Goal: Task Accomplishment & Management: Use online tool/utility

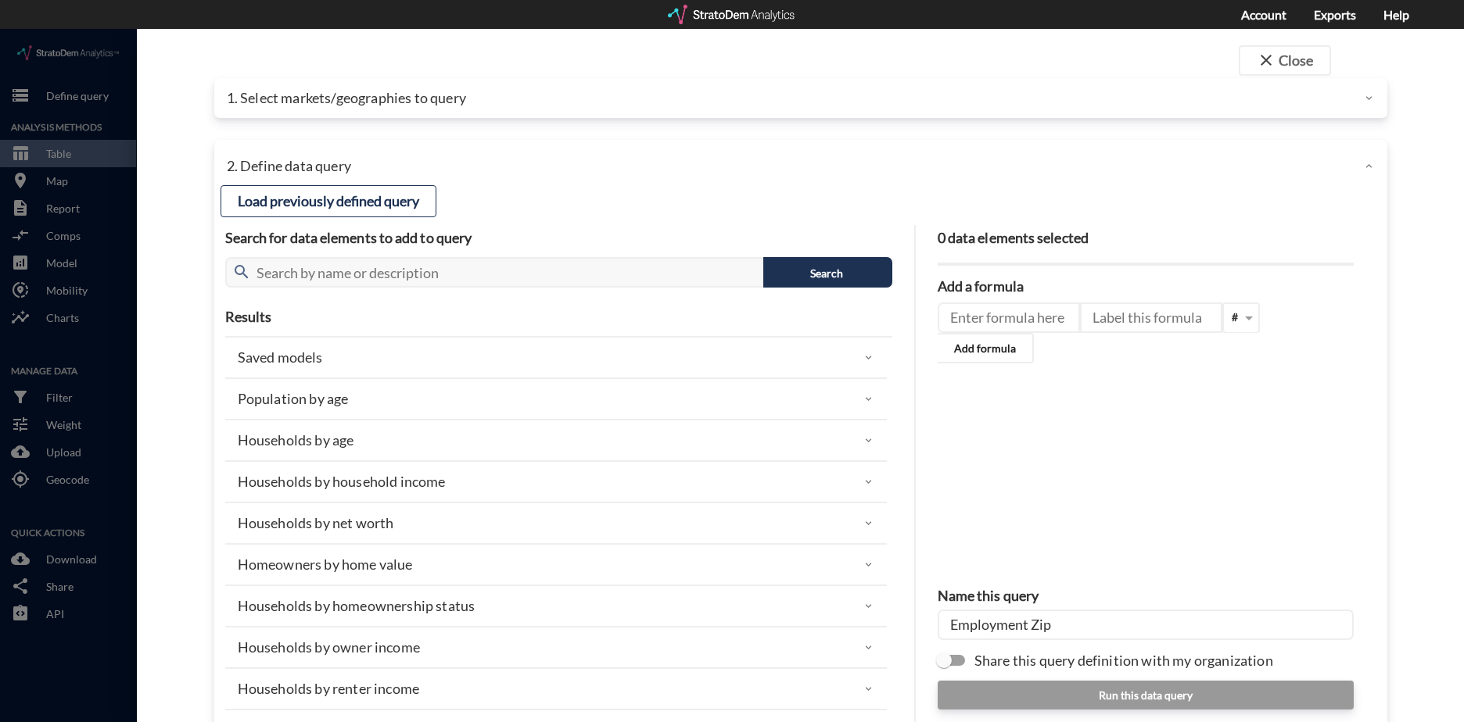
scroll to position [2368, 0]
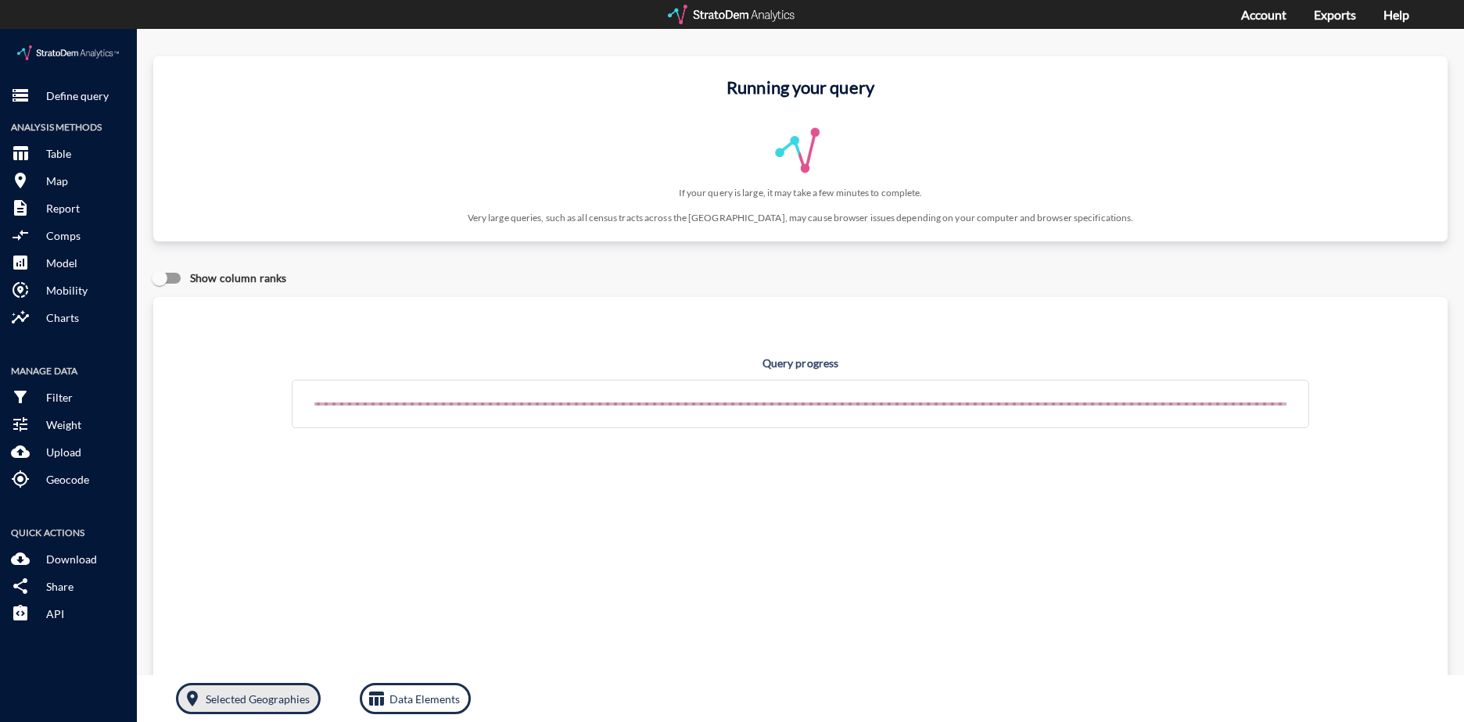
click button "room Selected Geographies"
click p "Selected Geographies"
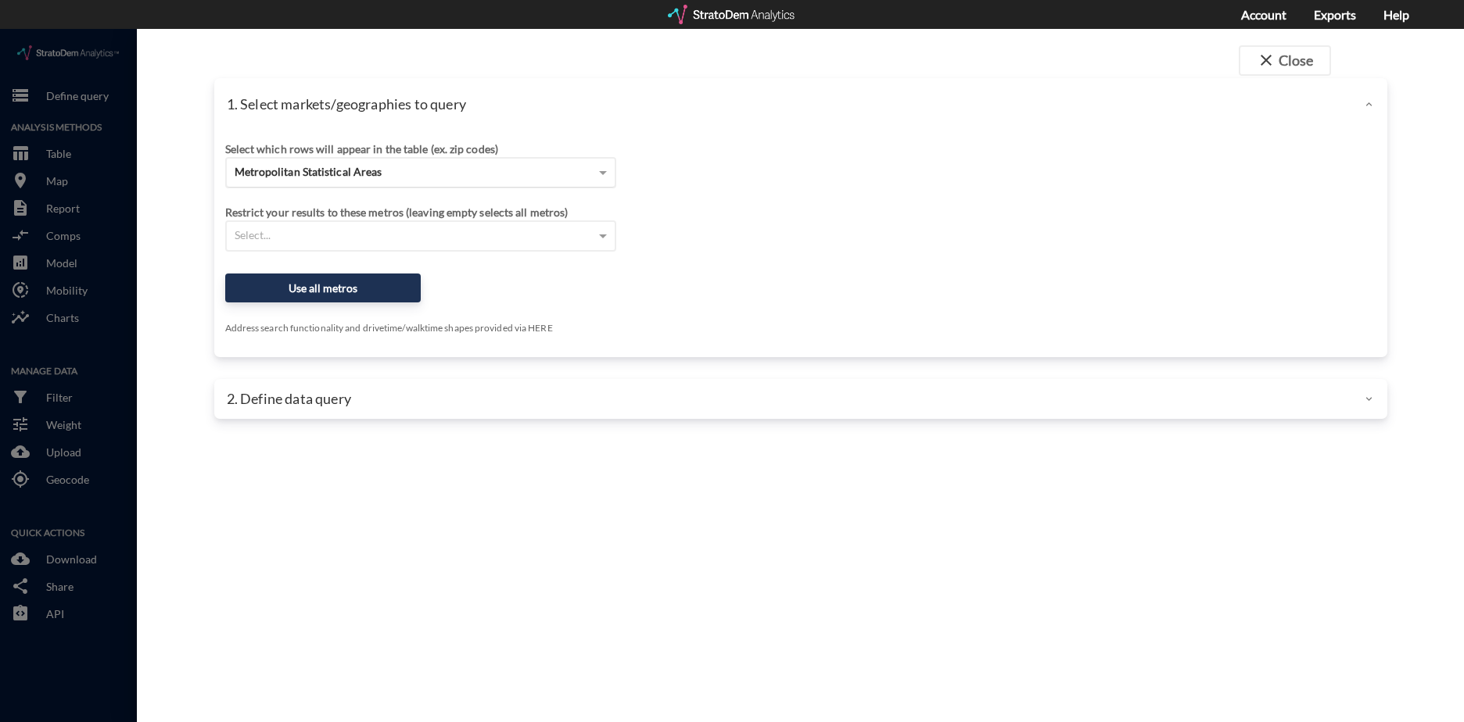
click div "Metropolitan Statistical Areas"
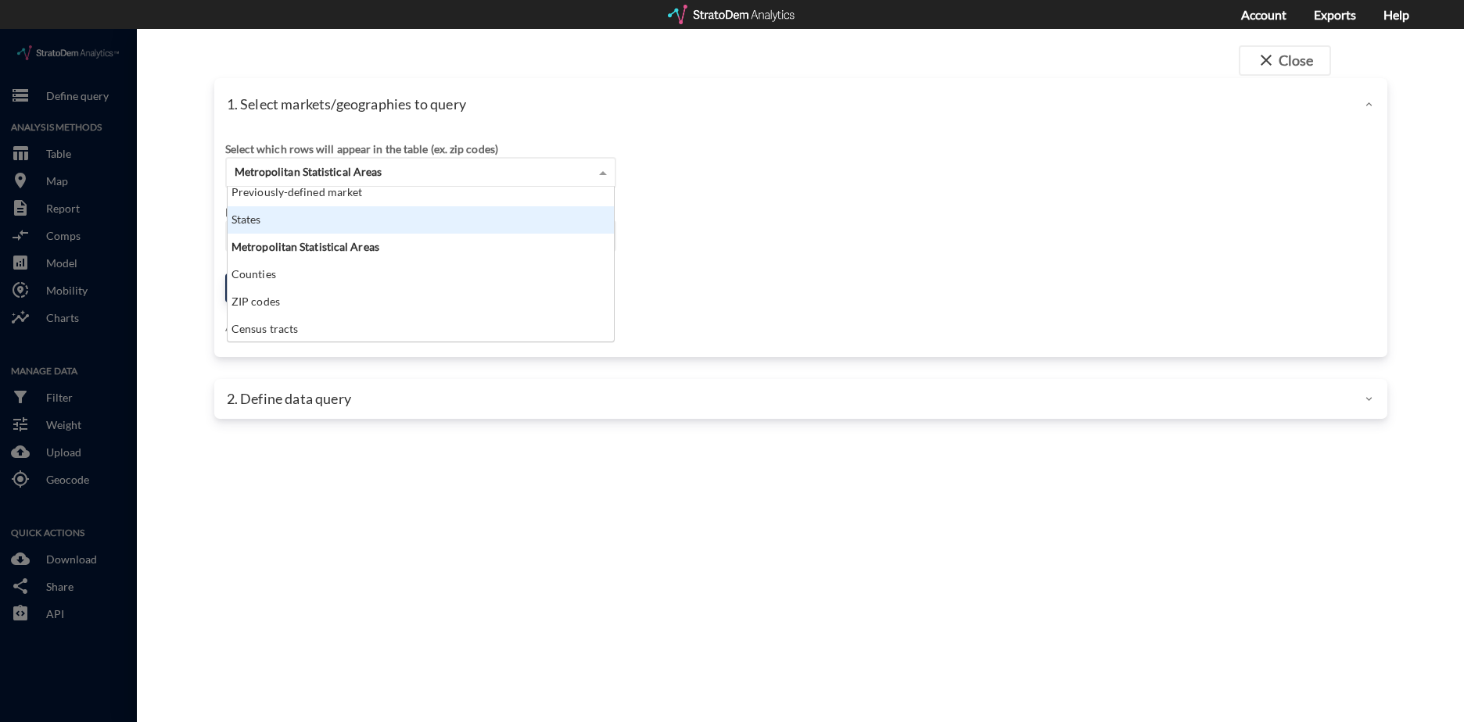
scroll to position [55, 0]
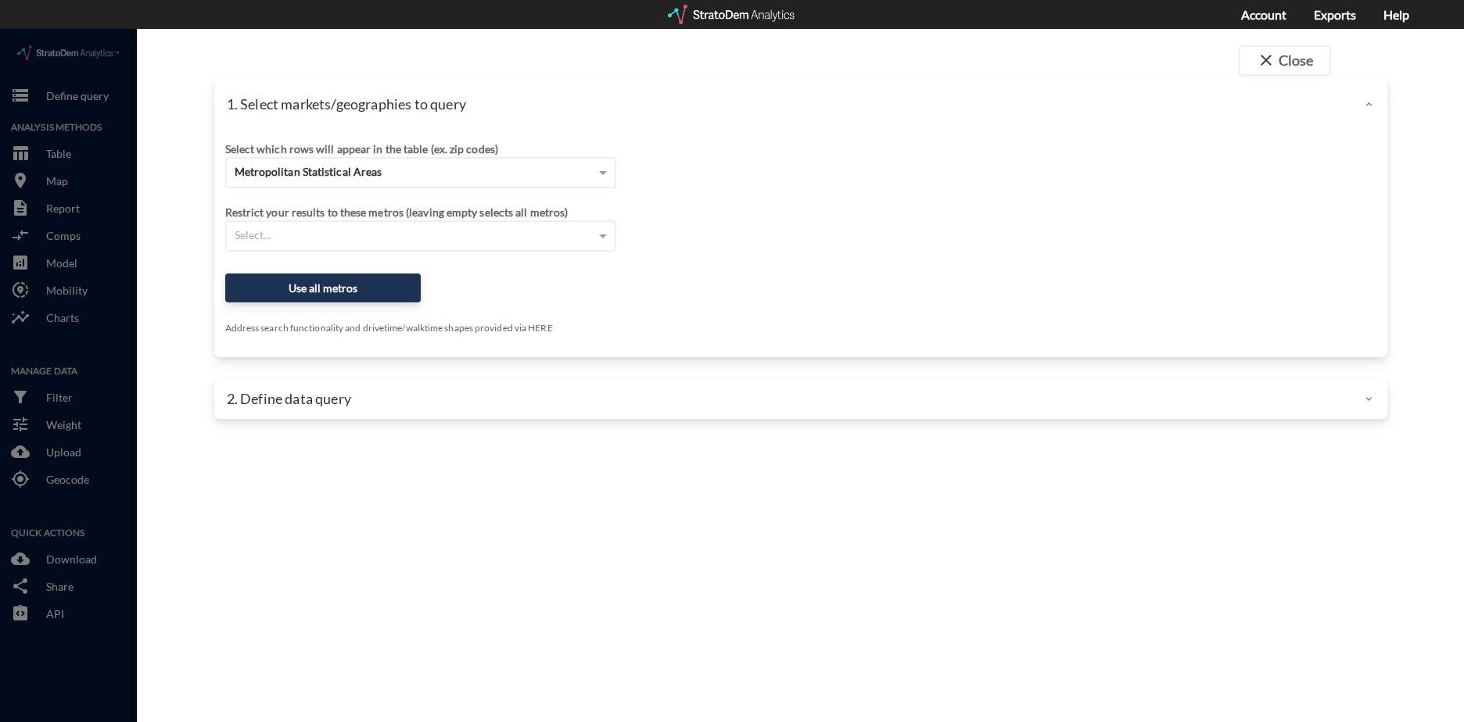
click div "Select which rows will appear in the table (ex. zip codes) Metropolitan Statist…"
click button "Use all metros"
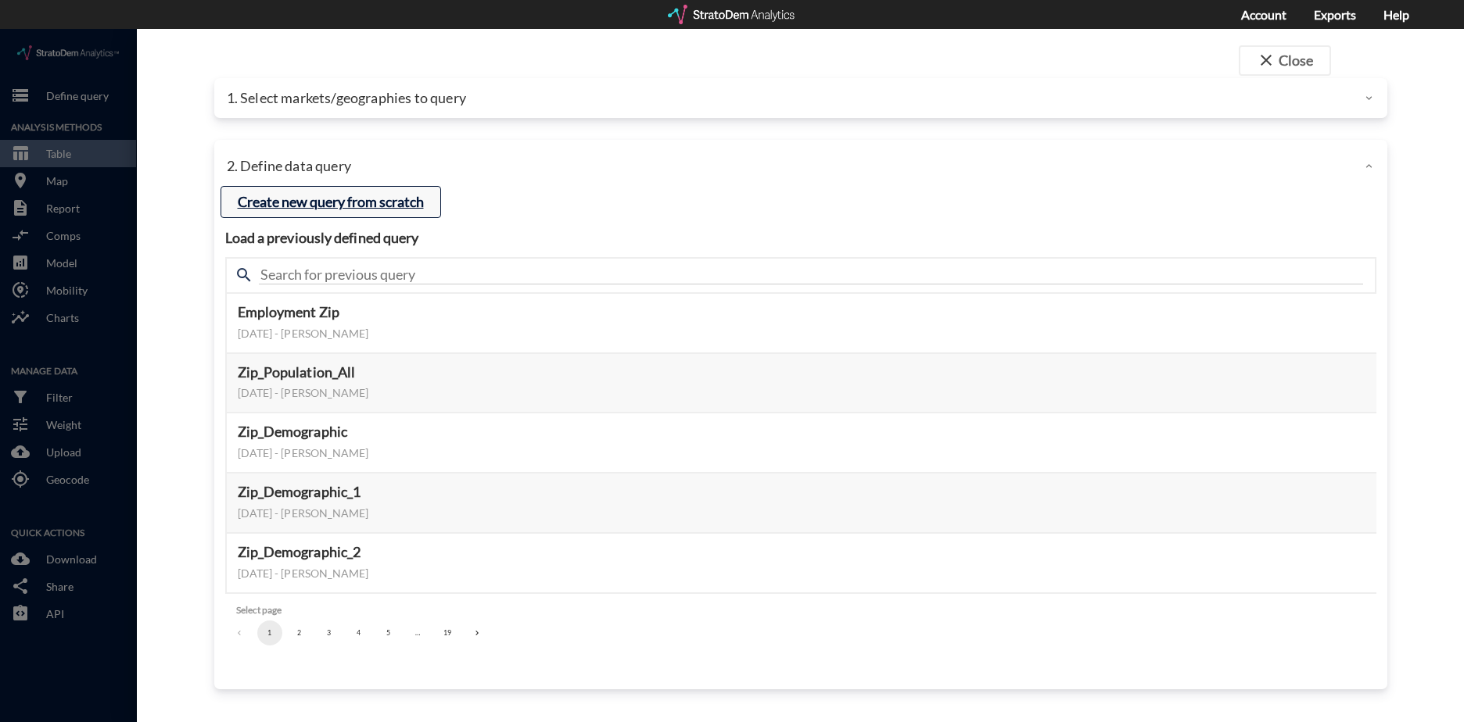
click button "Create new query from scratch"
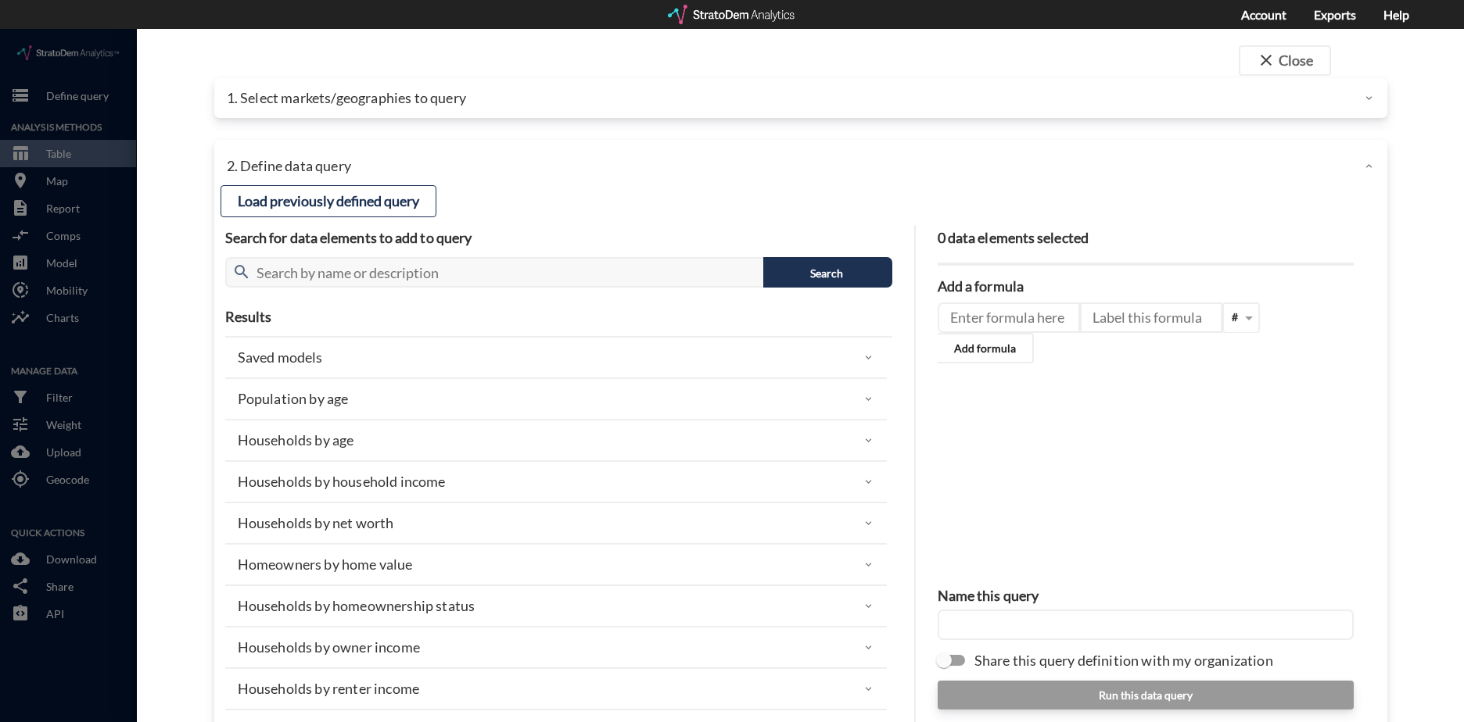
click div "Households by net worth"
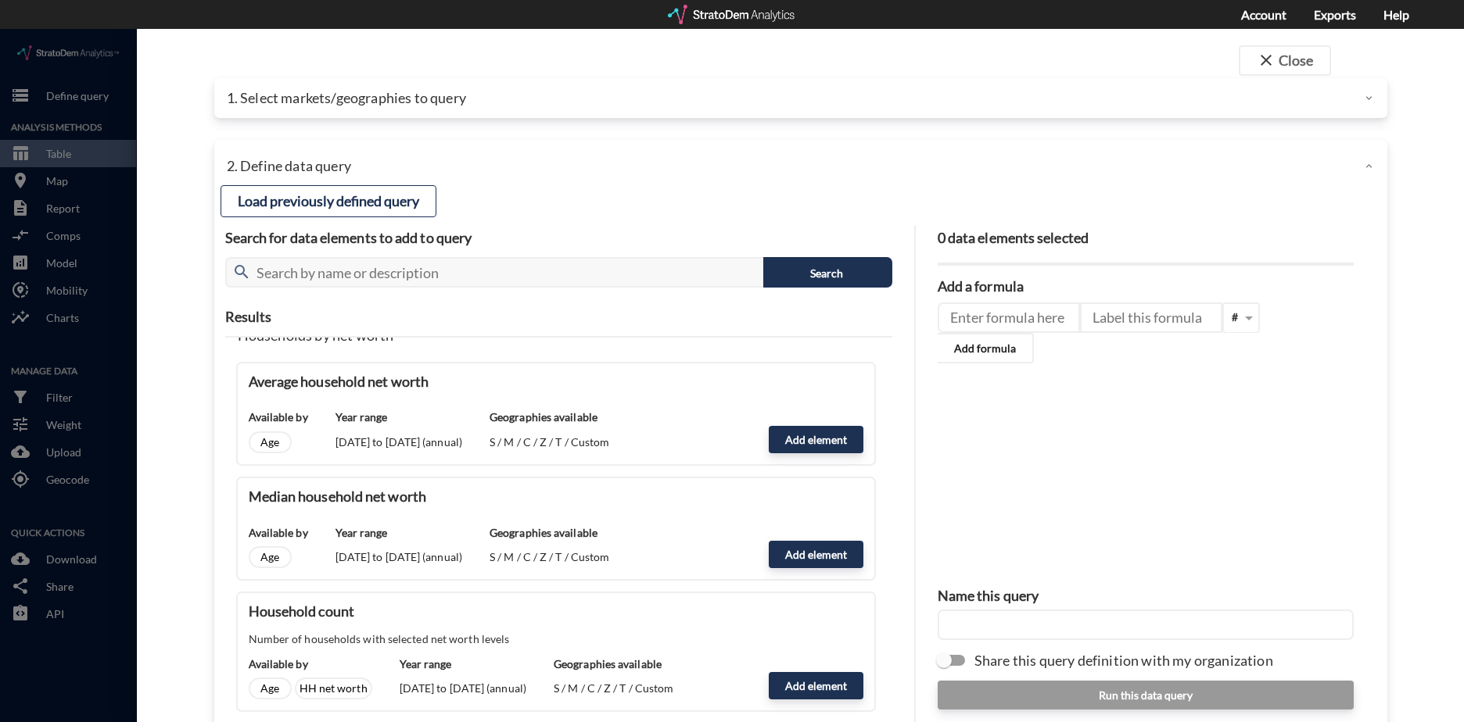
scroll to position [156, 0]
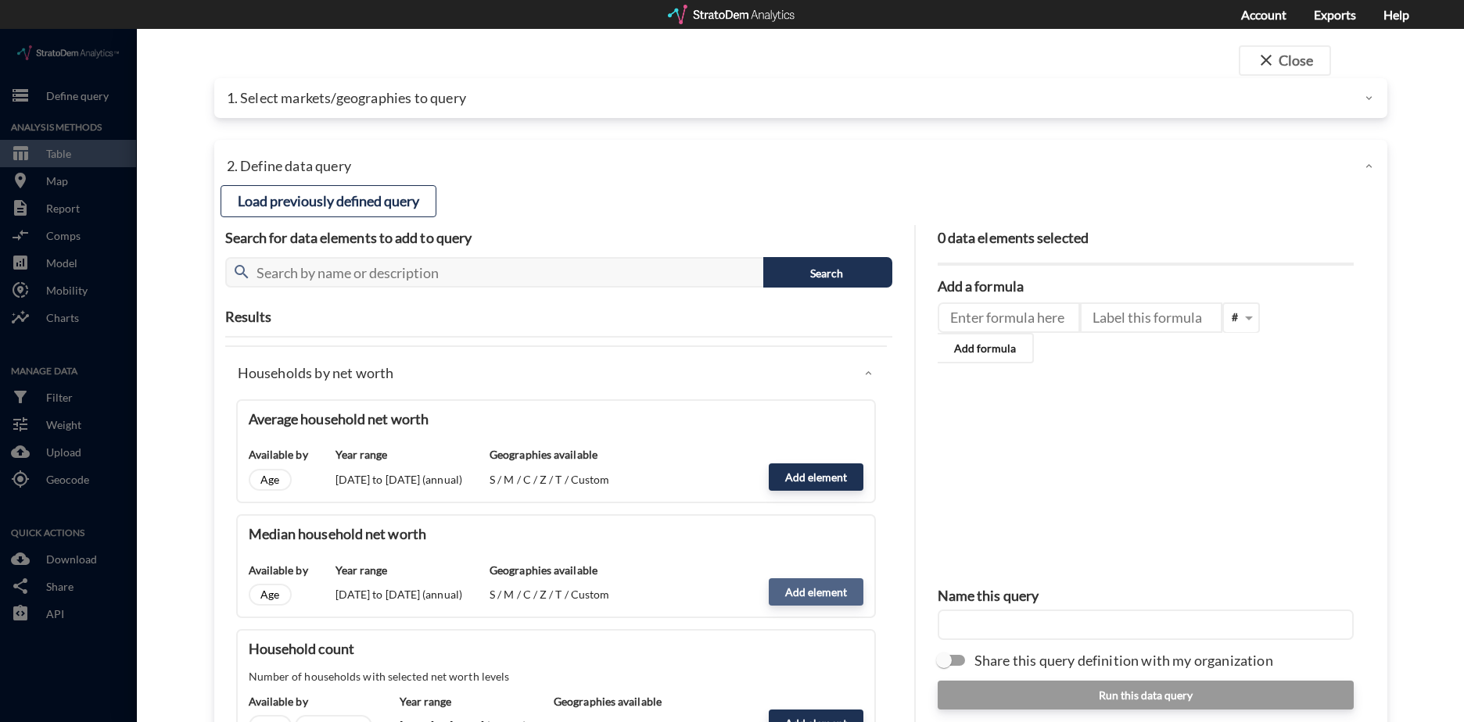
click button "Add element"
type input "NW_DYNAMICS"
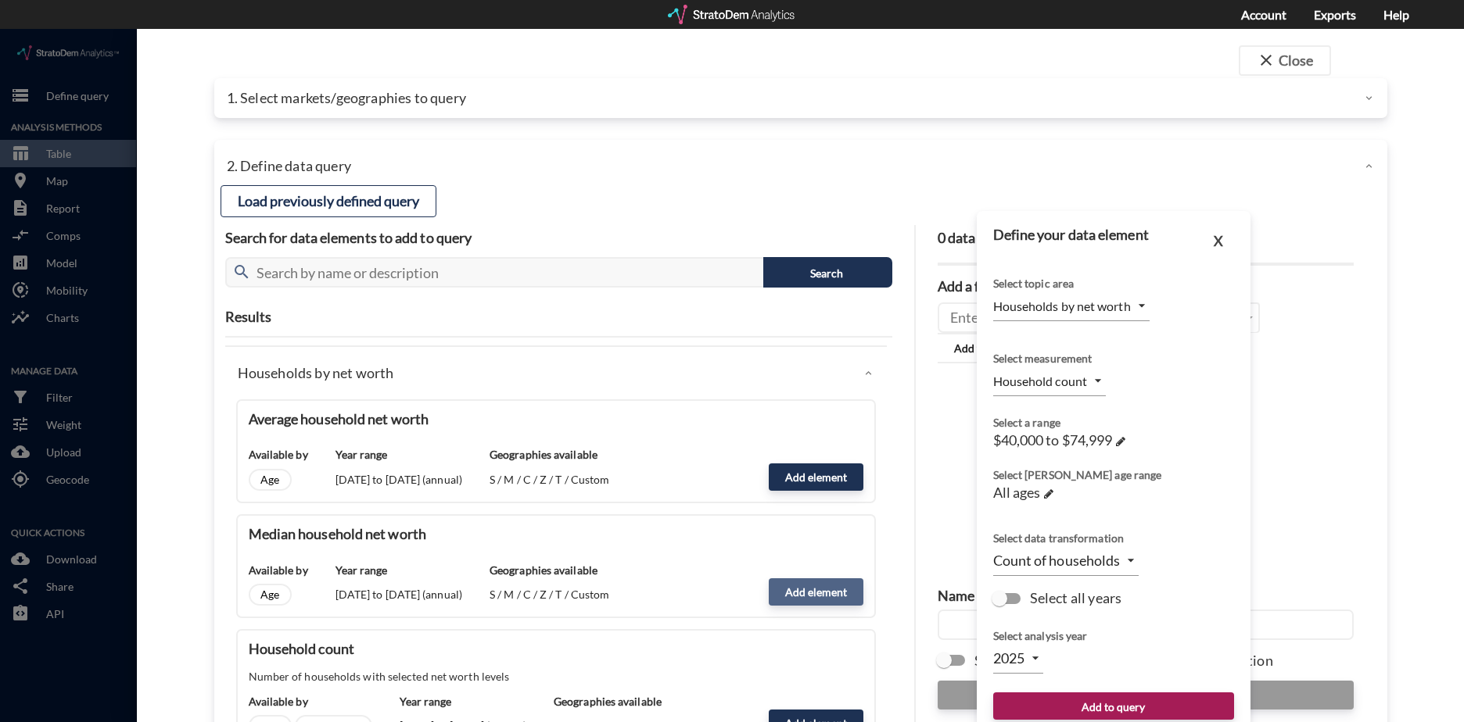
type input "MEDIAN"
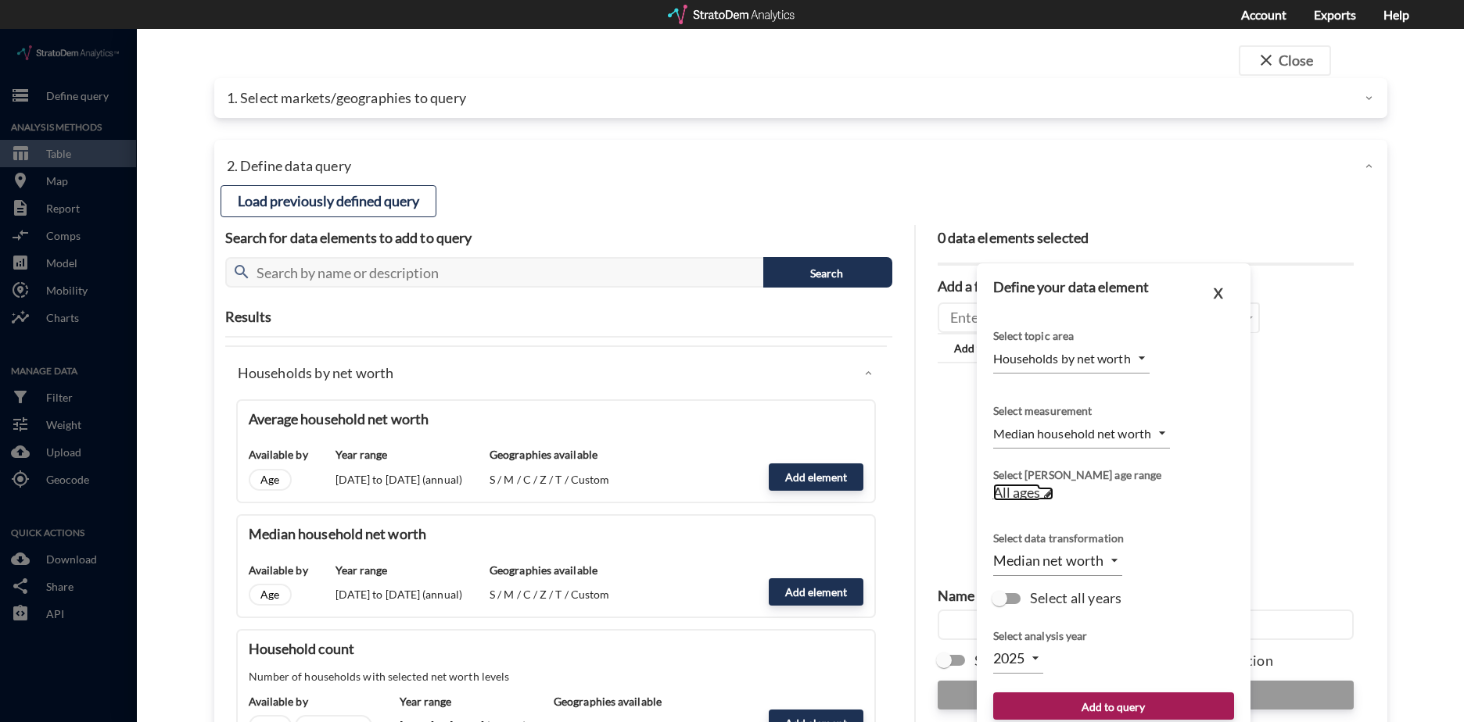
click span
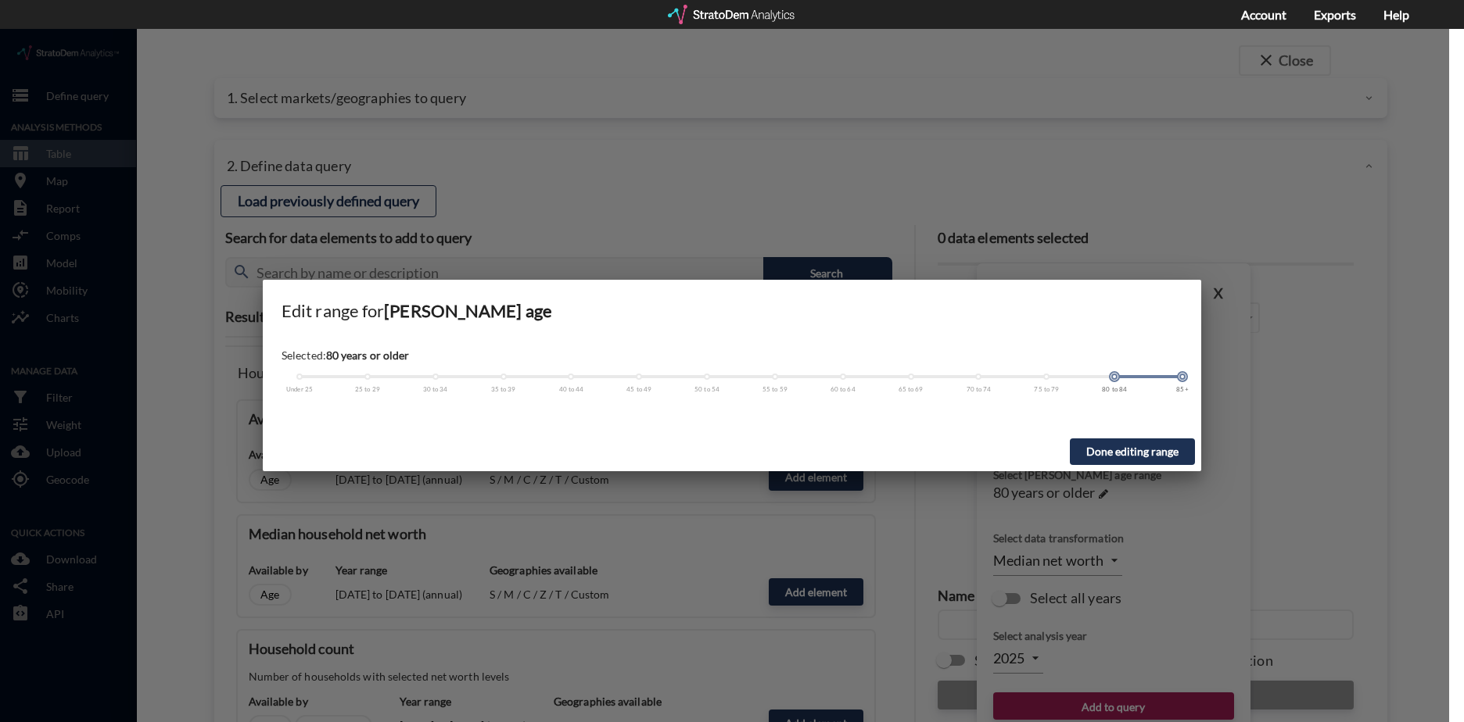
drag, startPoint x: 299, startPoint y: 350, endPoint x: 1109, endPoint y: 362, distance: 809.3
click div "Under 25 25 to 29 30 to 34 35 to 39 40 to 44 45 to 49 50 to 54 55 to 59 60 to 6…"
click button "Done editing range"
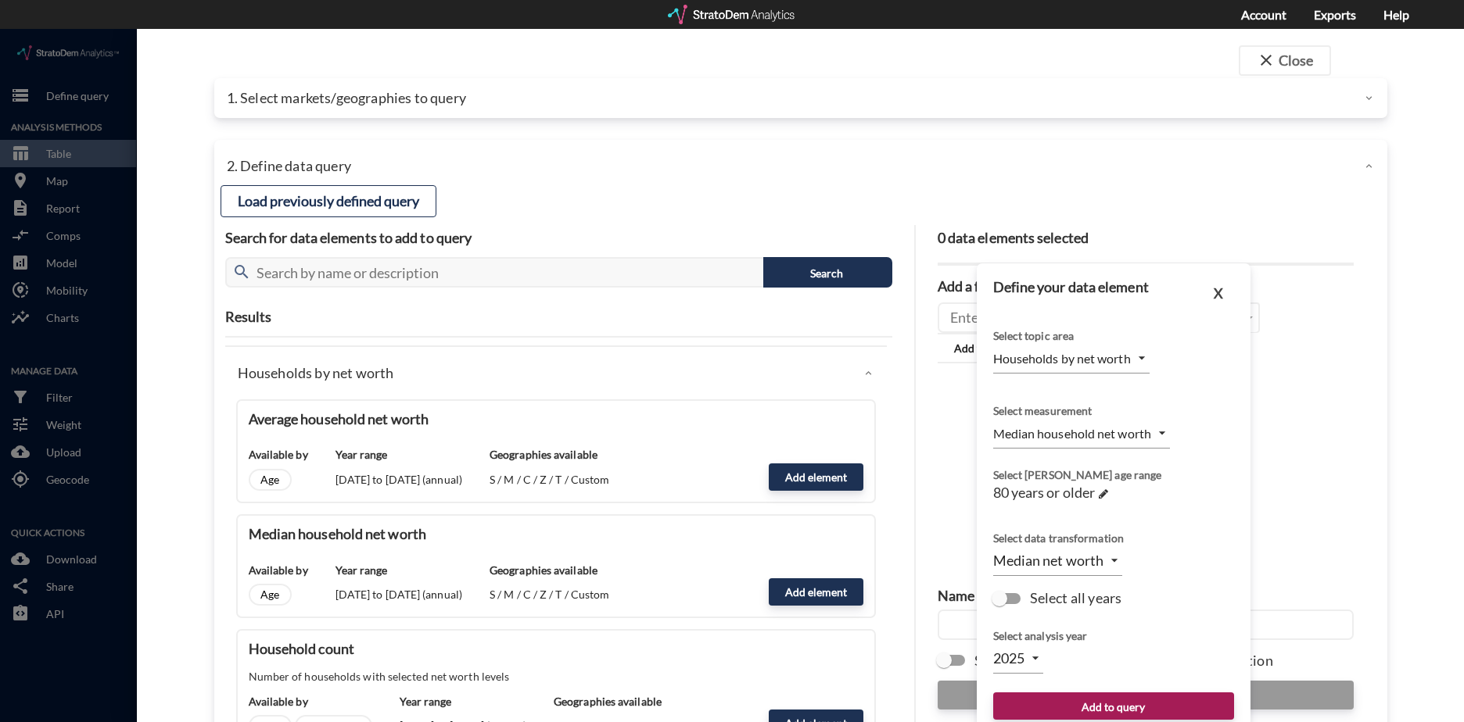
click input "Select all years"
checkbox input "true"
type input "TIME_SERIES_DL"
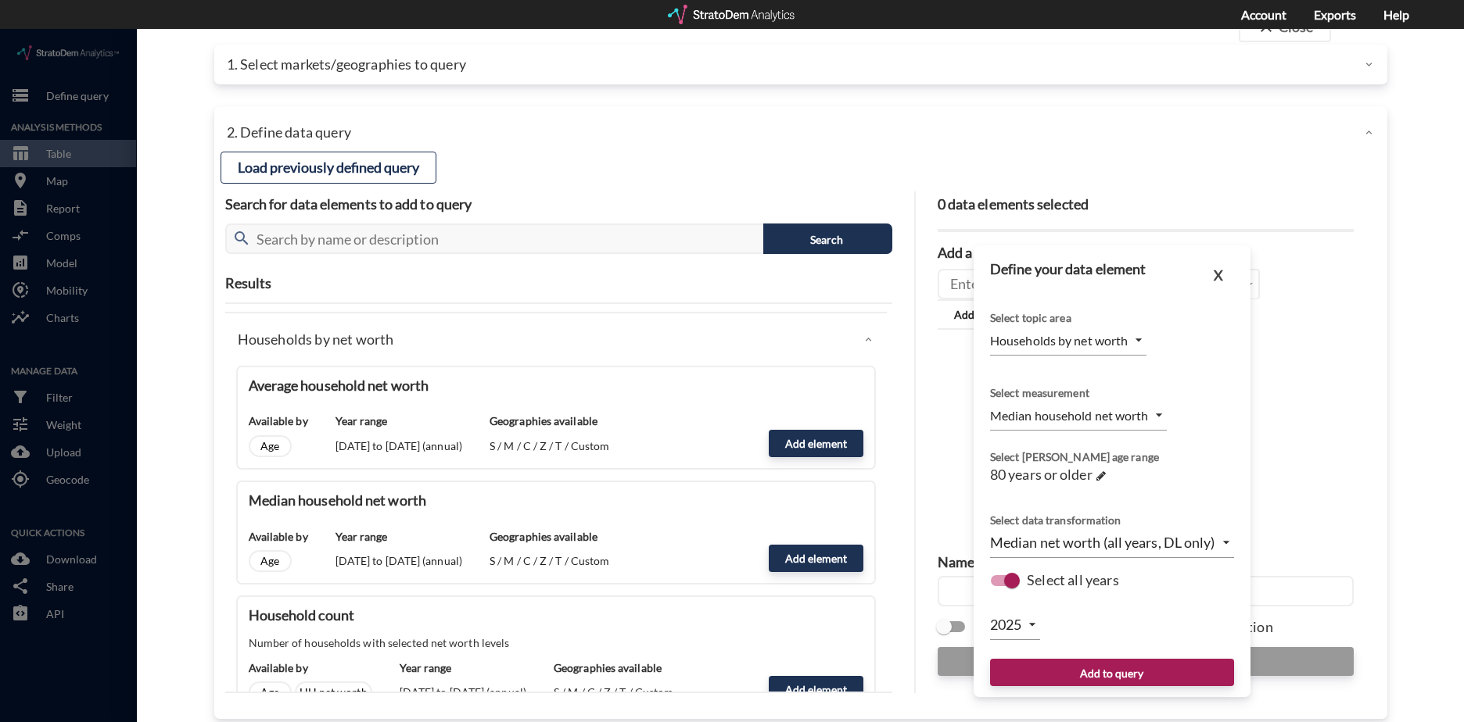
scroll to position [52, 0]
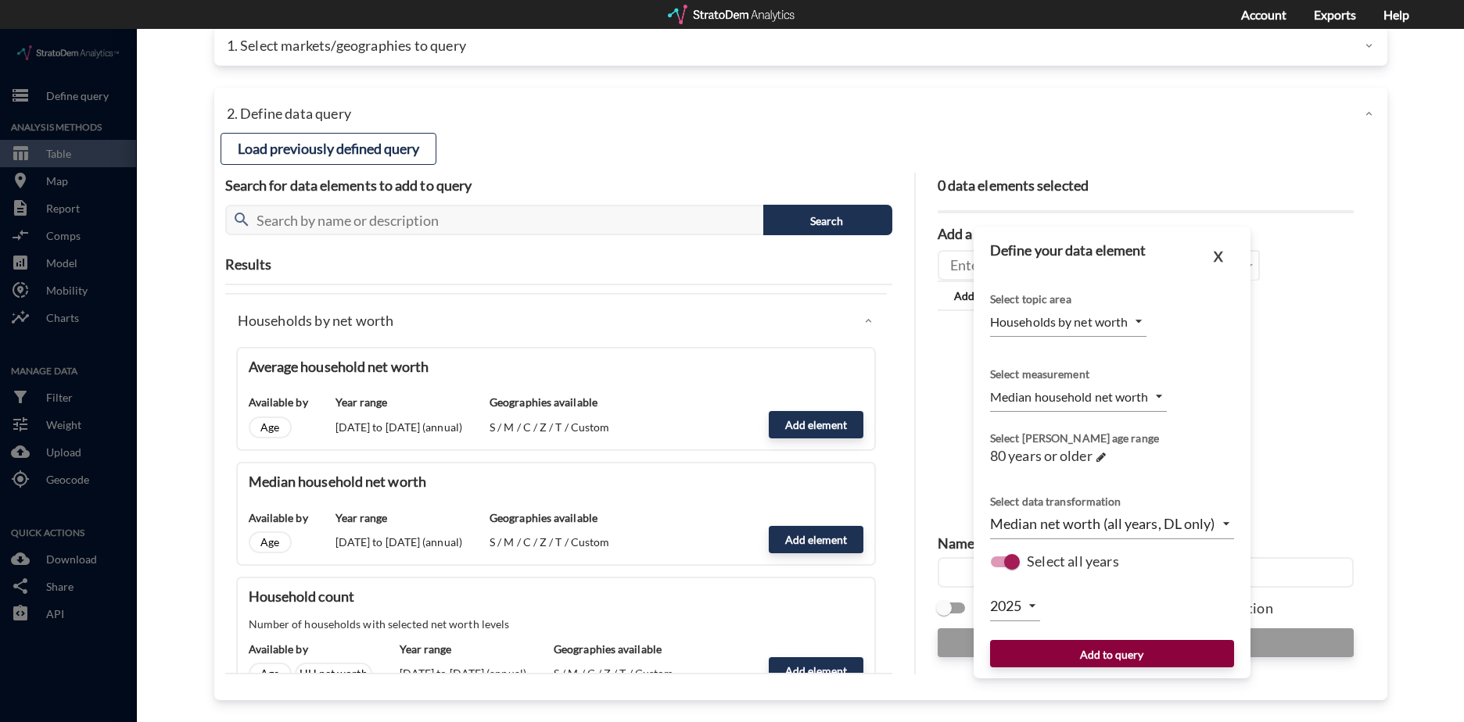
click button "Add to query"
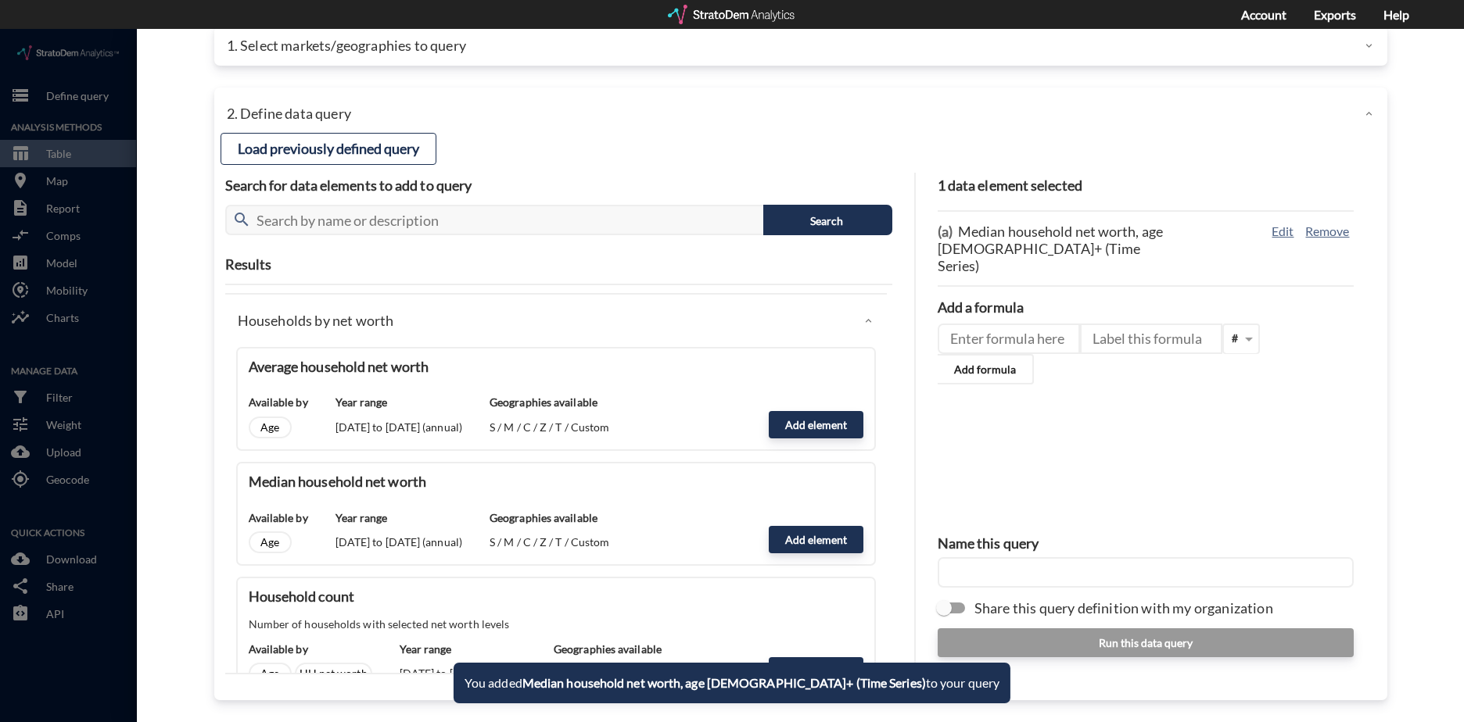
click input "text"
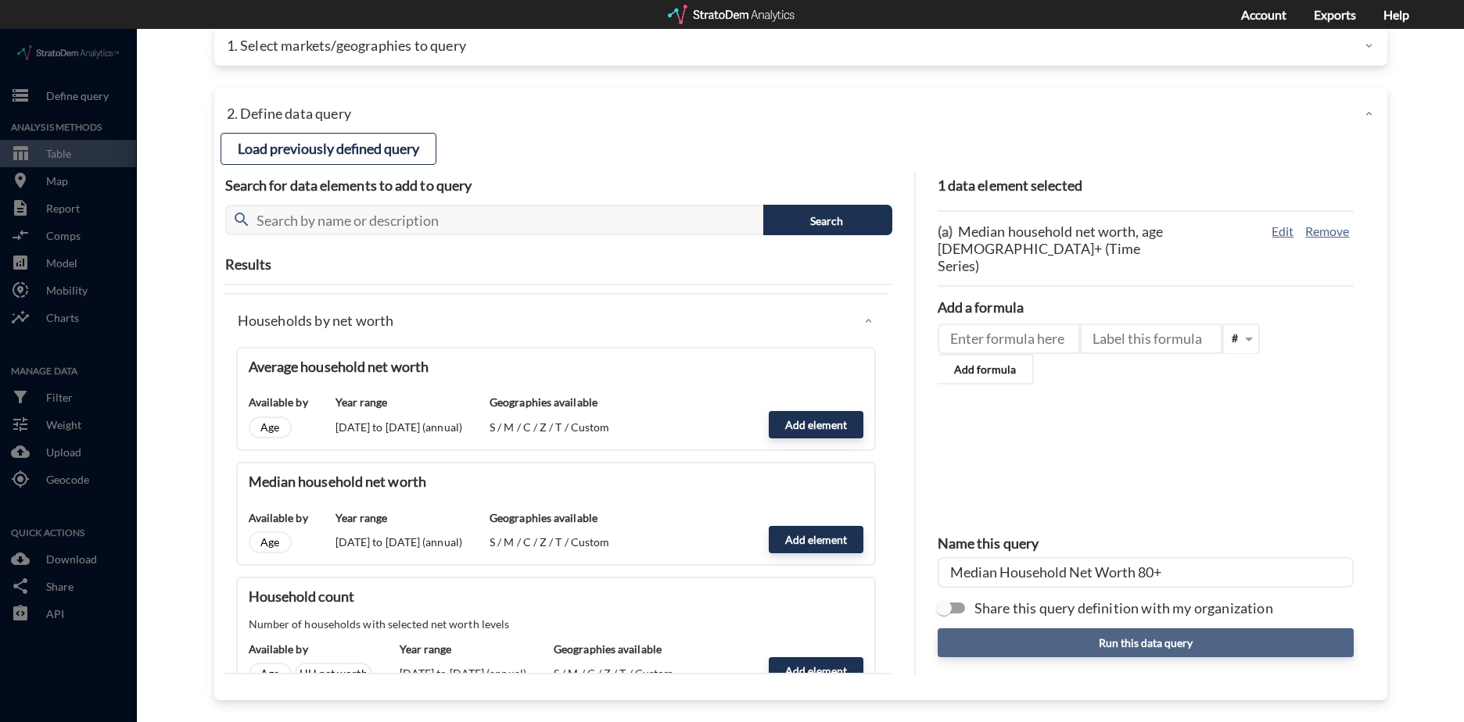
type input "Median Household Net Worth 80+"
click button "Run this data query"
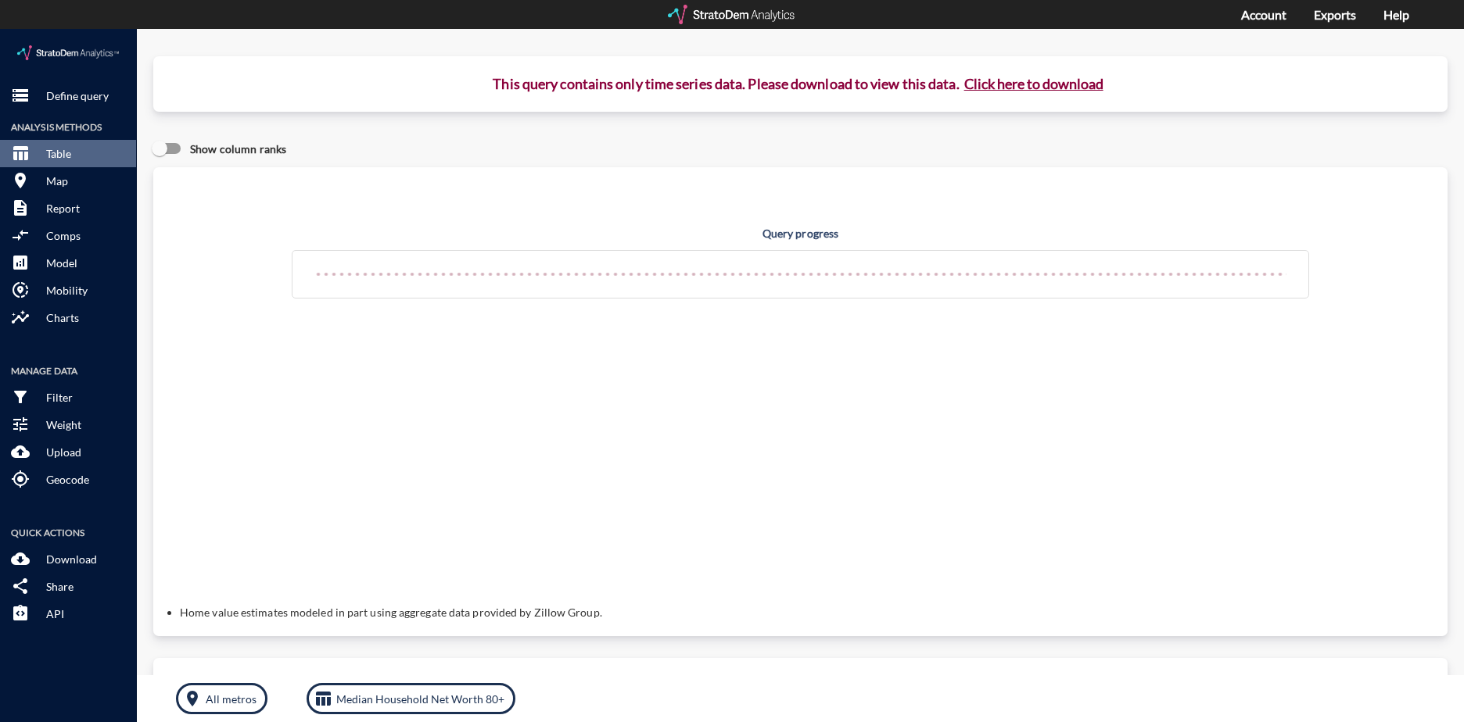
click button "Click here to download"
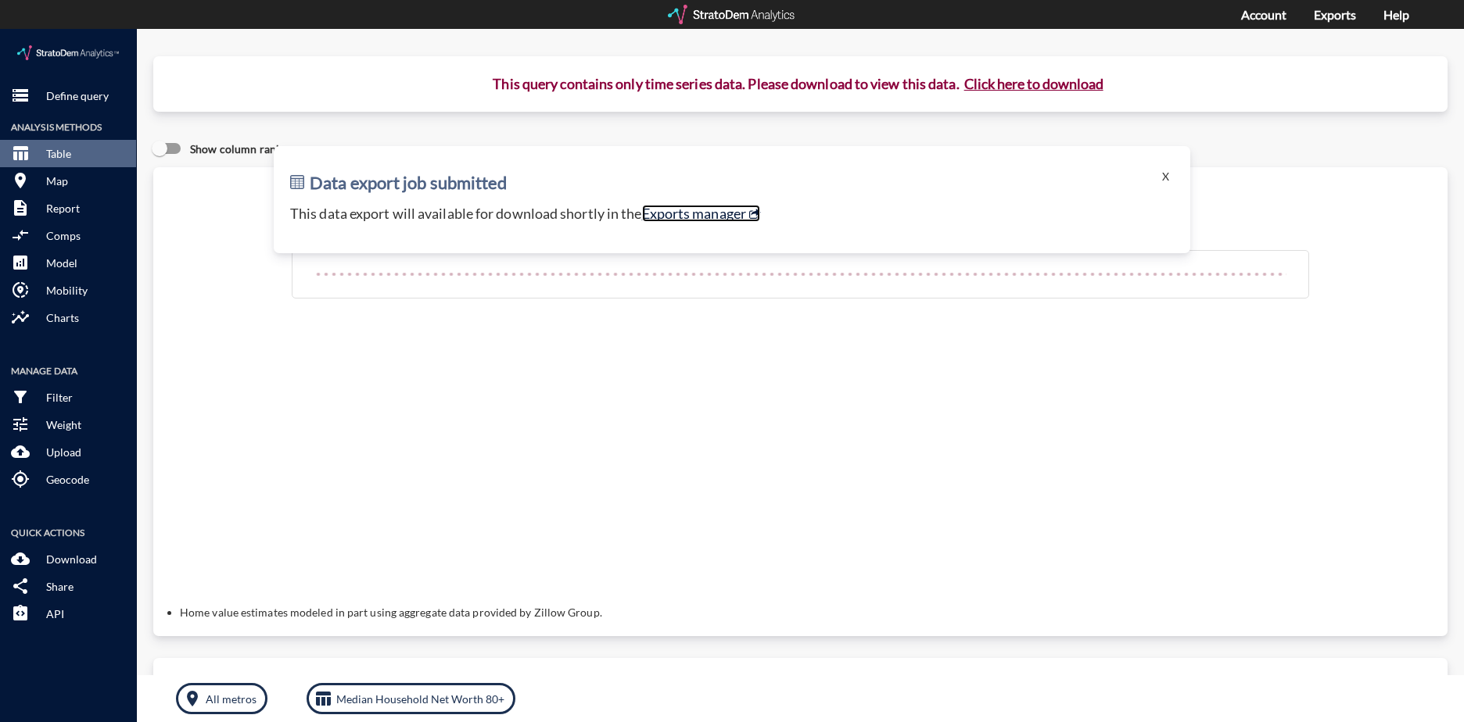
click link "Exports manager"
click button "X"
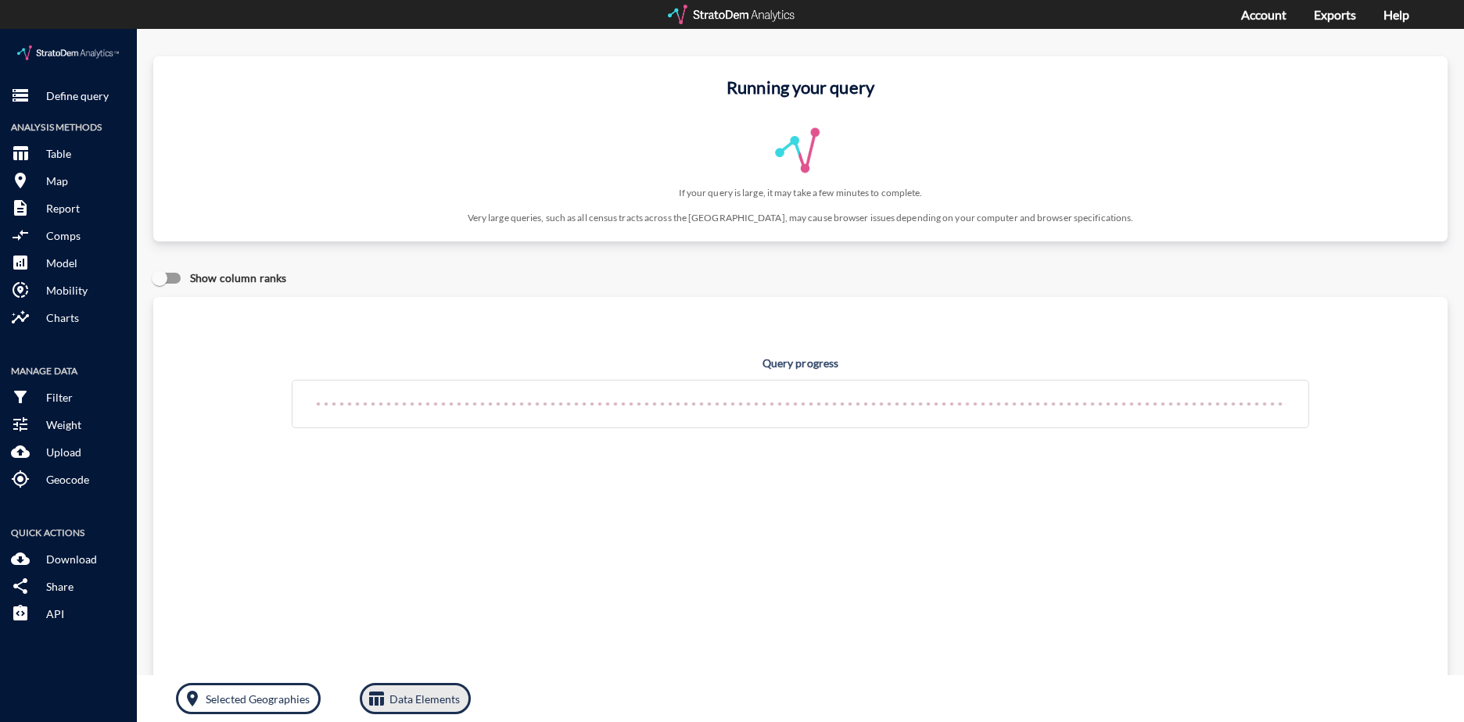
click button "table_chart Data Elements"
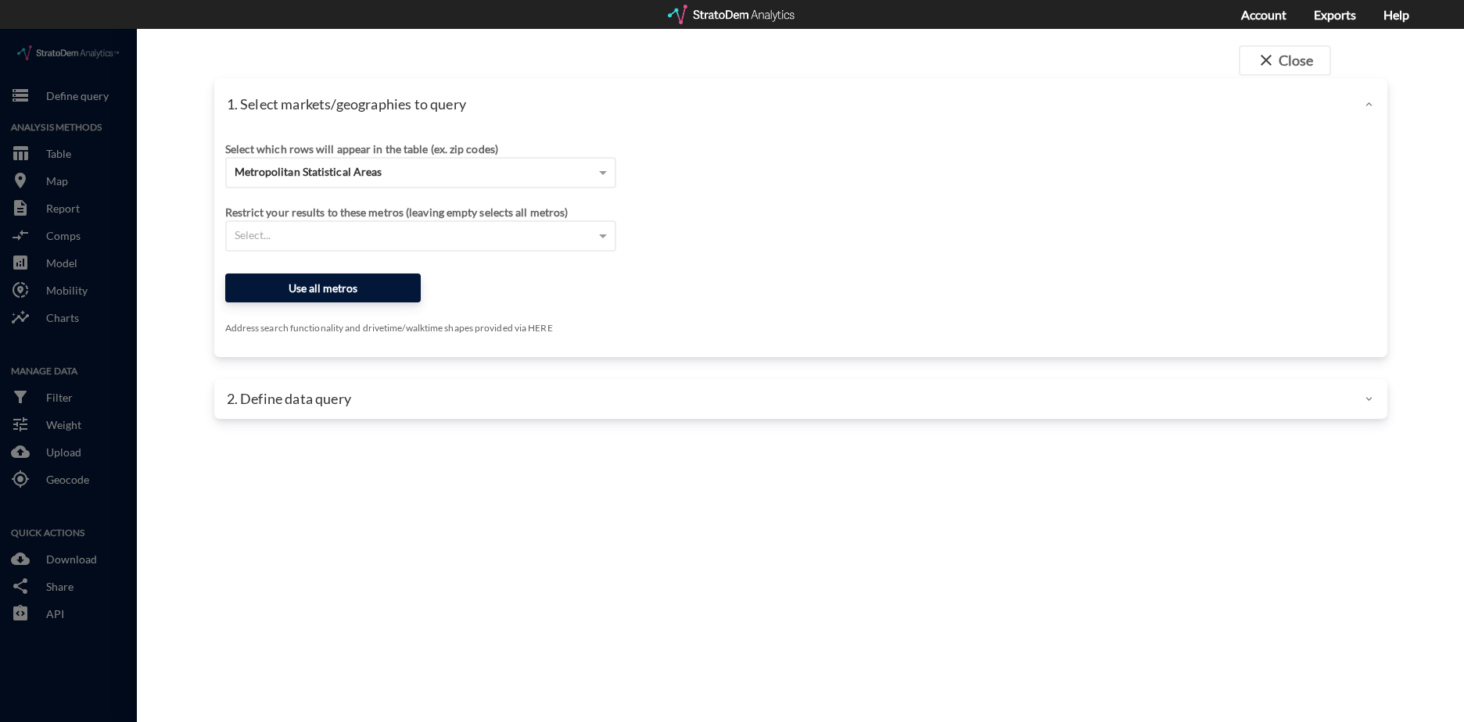
click button "Use all metros"
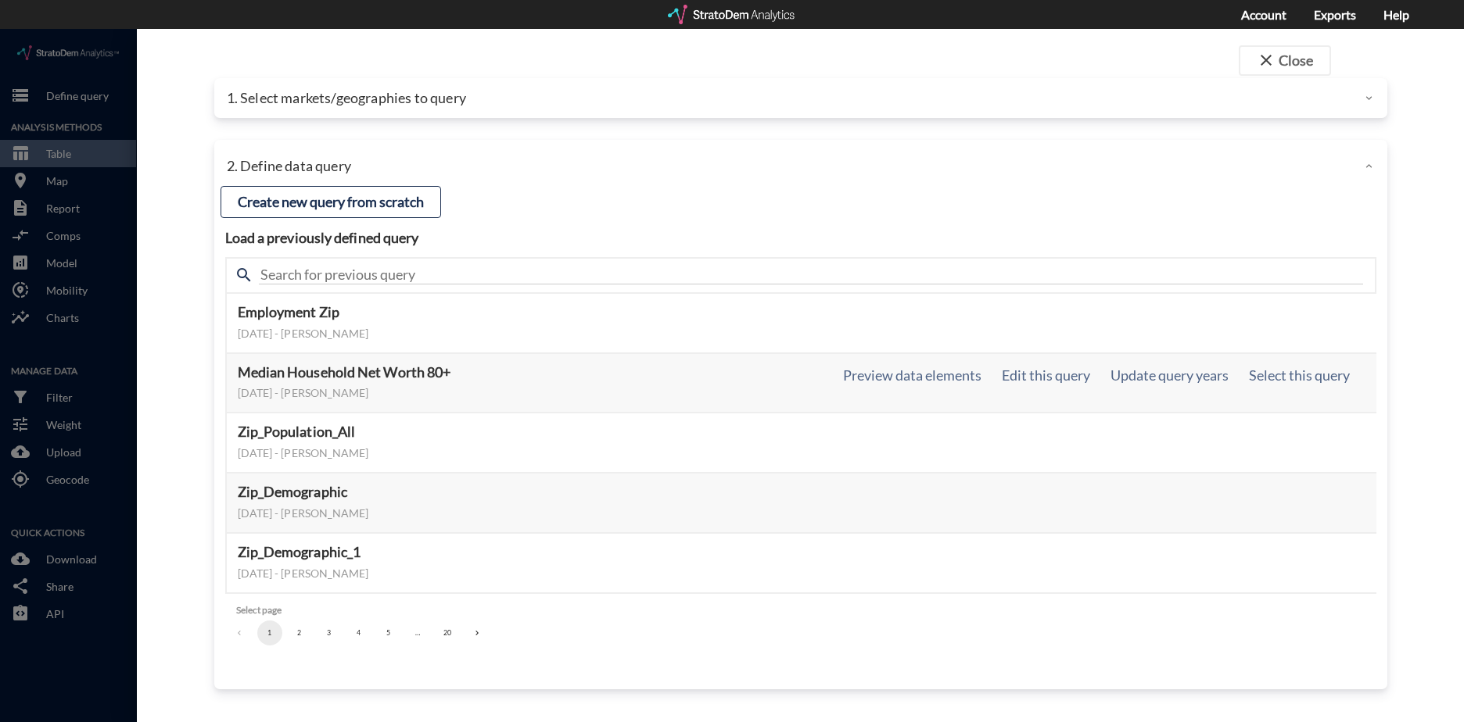
click h5 "Median Household Net Worth 80+"
click button "Select this query"
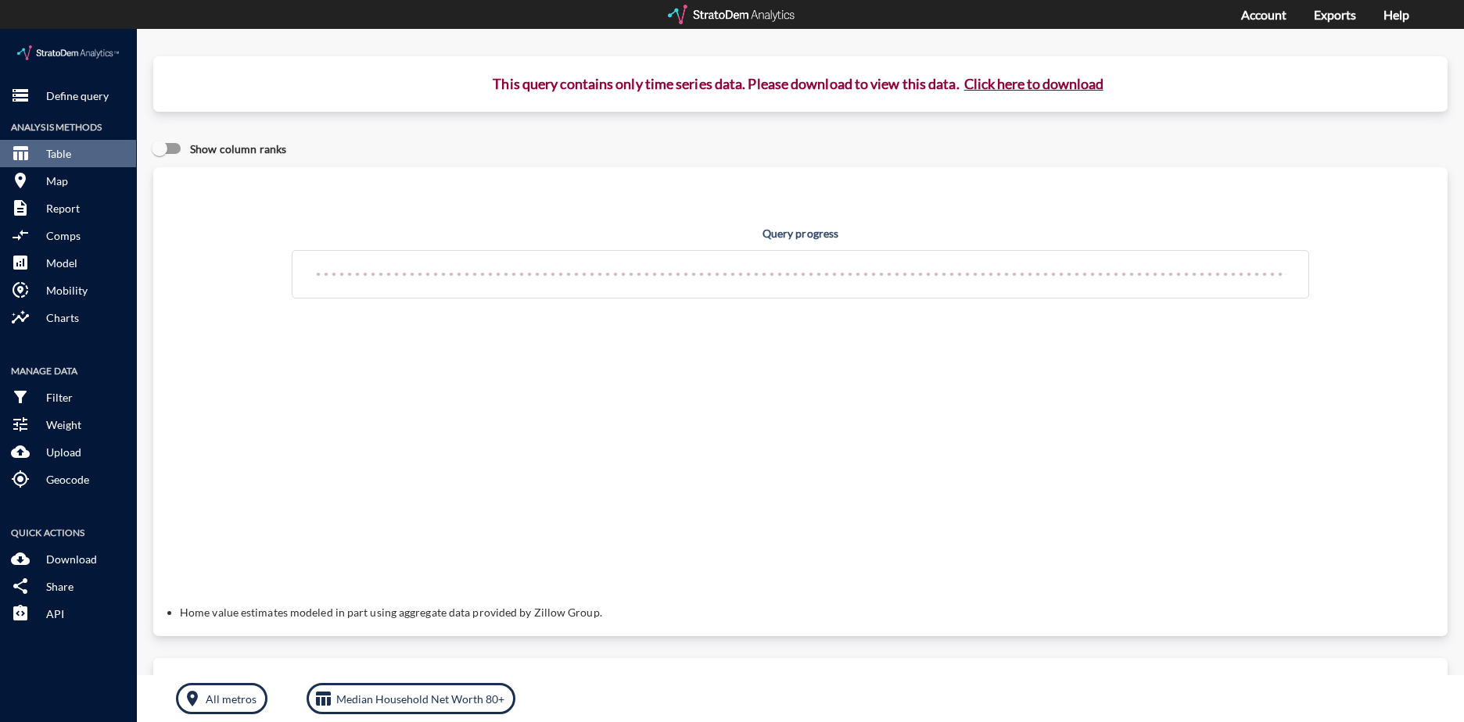
click at [724, 9] on div at bounding box center [732, 15] width 129 height 20
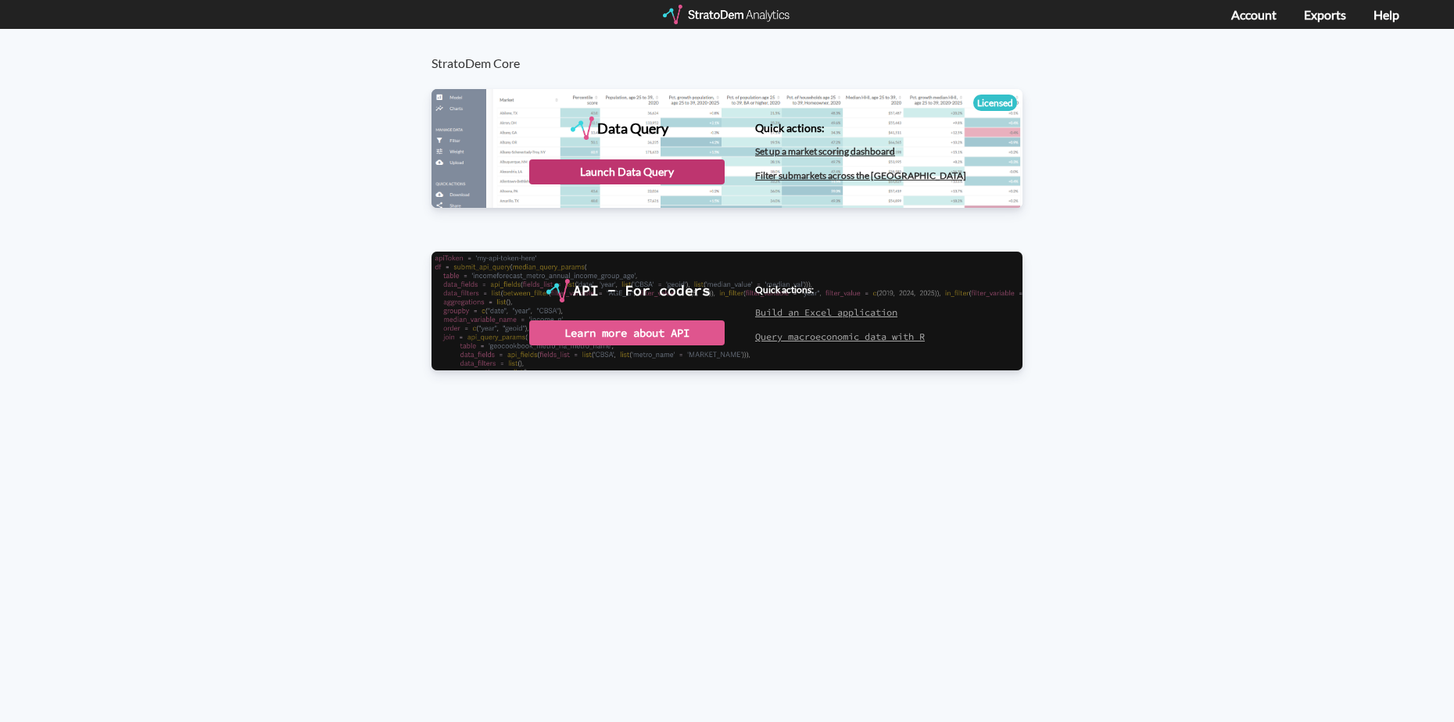
click at [645, 174] on div "Launch Data Query" at bounding box center [626, 172] width 195 height 25
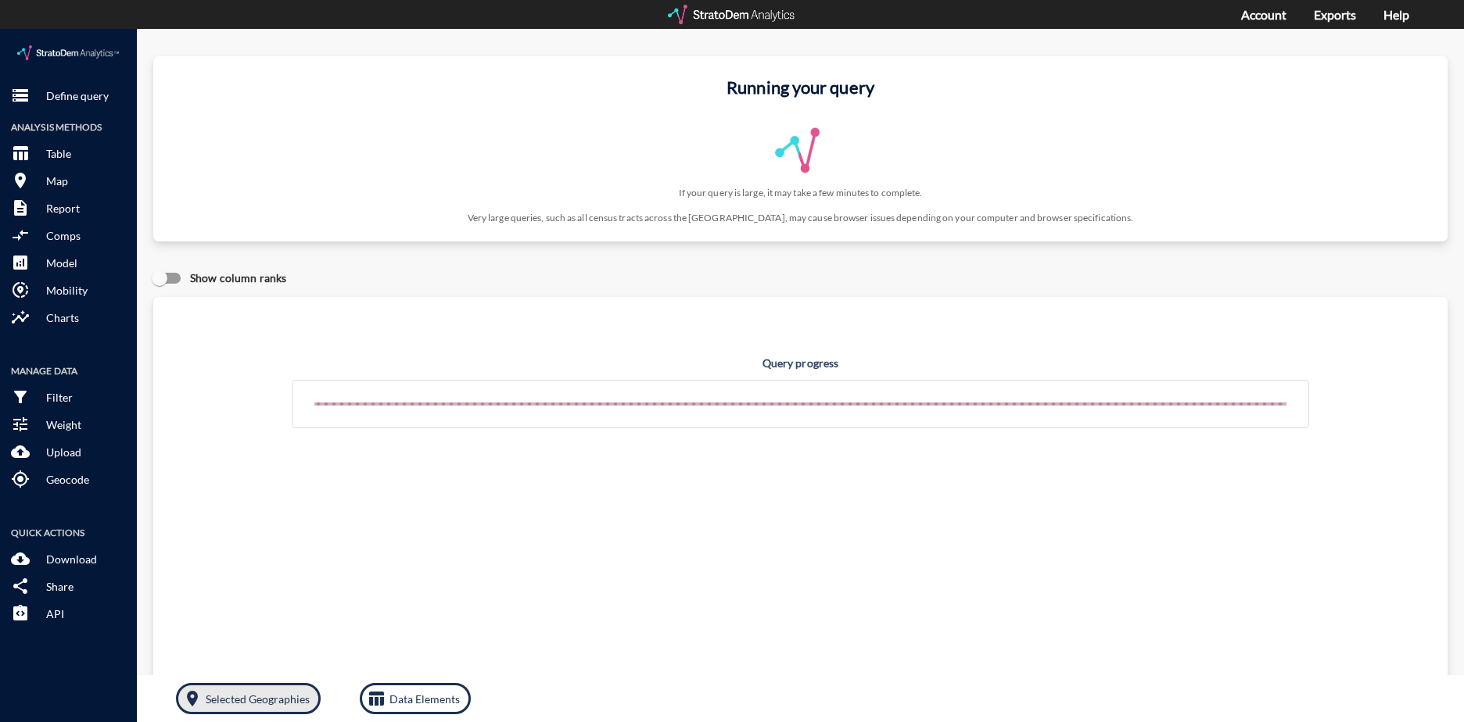
click p "Selected Geographies"
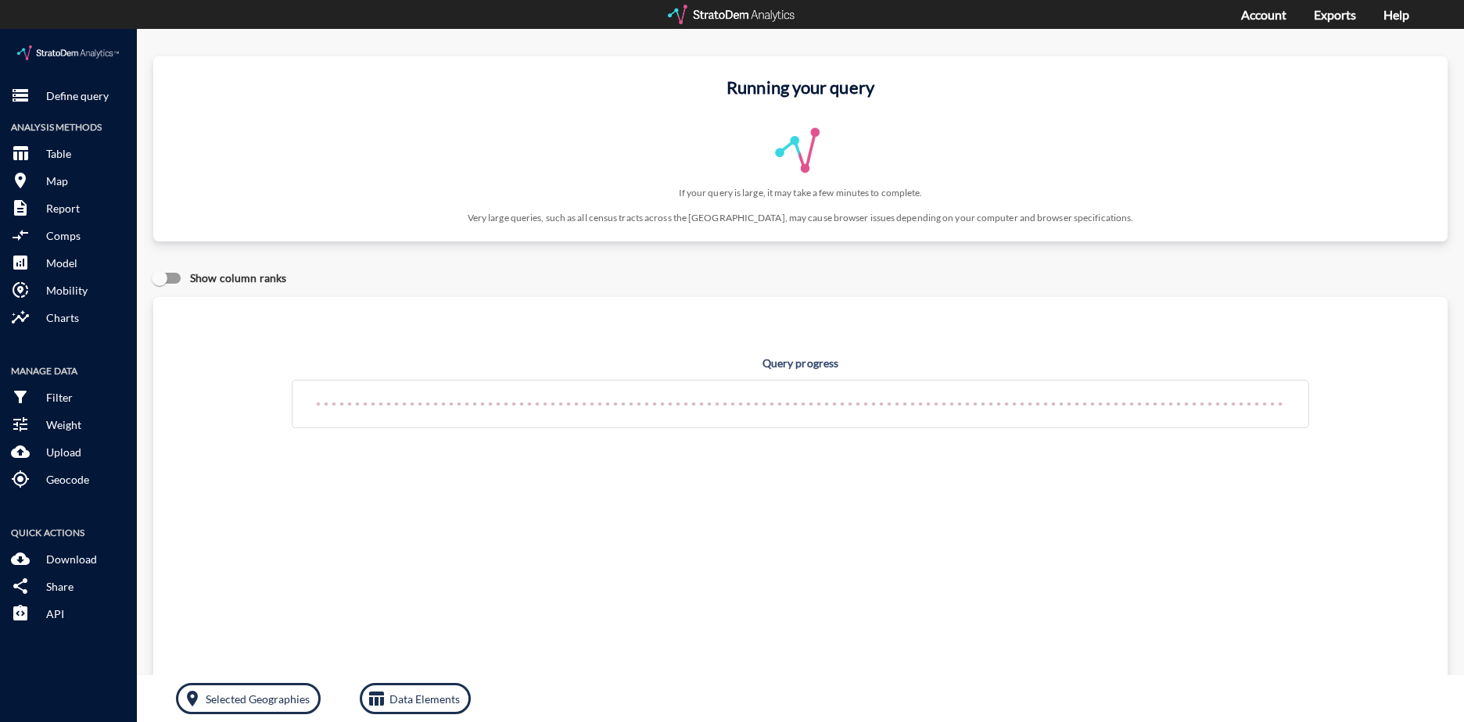
click p "Very large queries, such as all census tracts across the [GEOGRAPHIC_DATA], may…"
click button "room Selected Geographies"
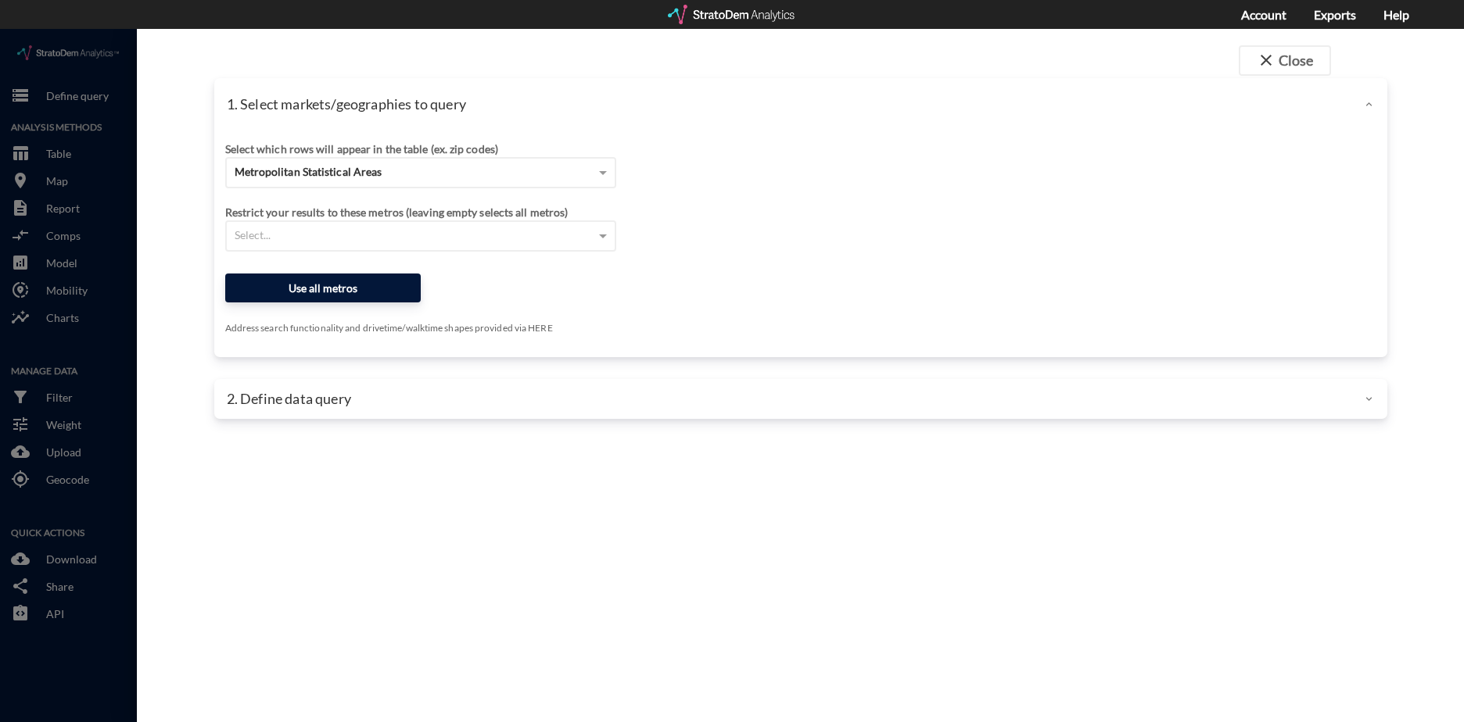
click button "Use all metros"
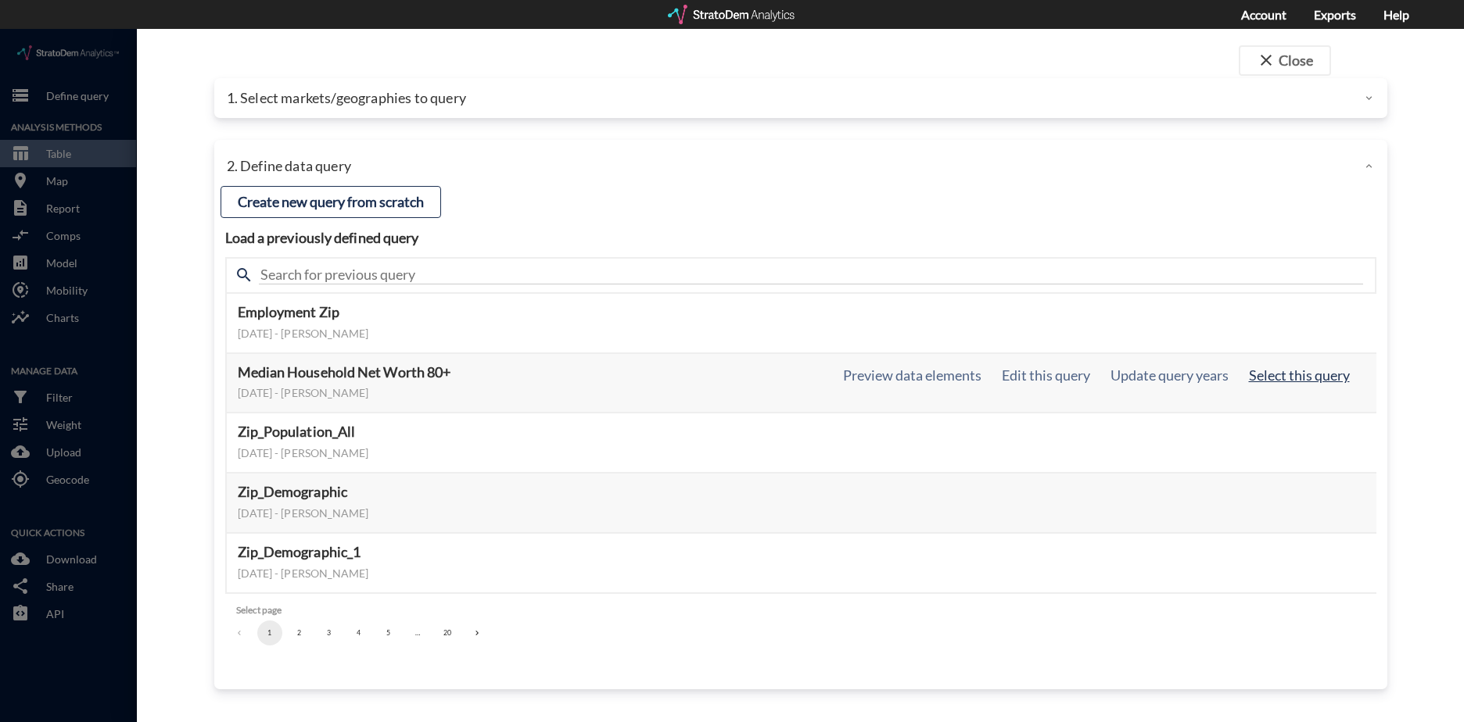
click button "Select this query"
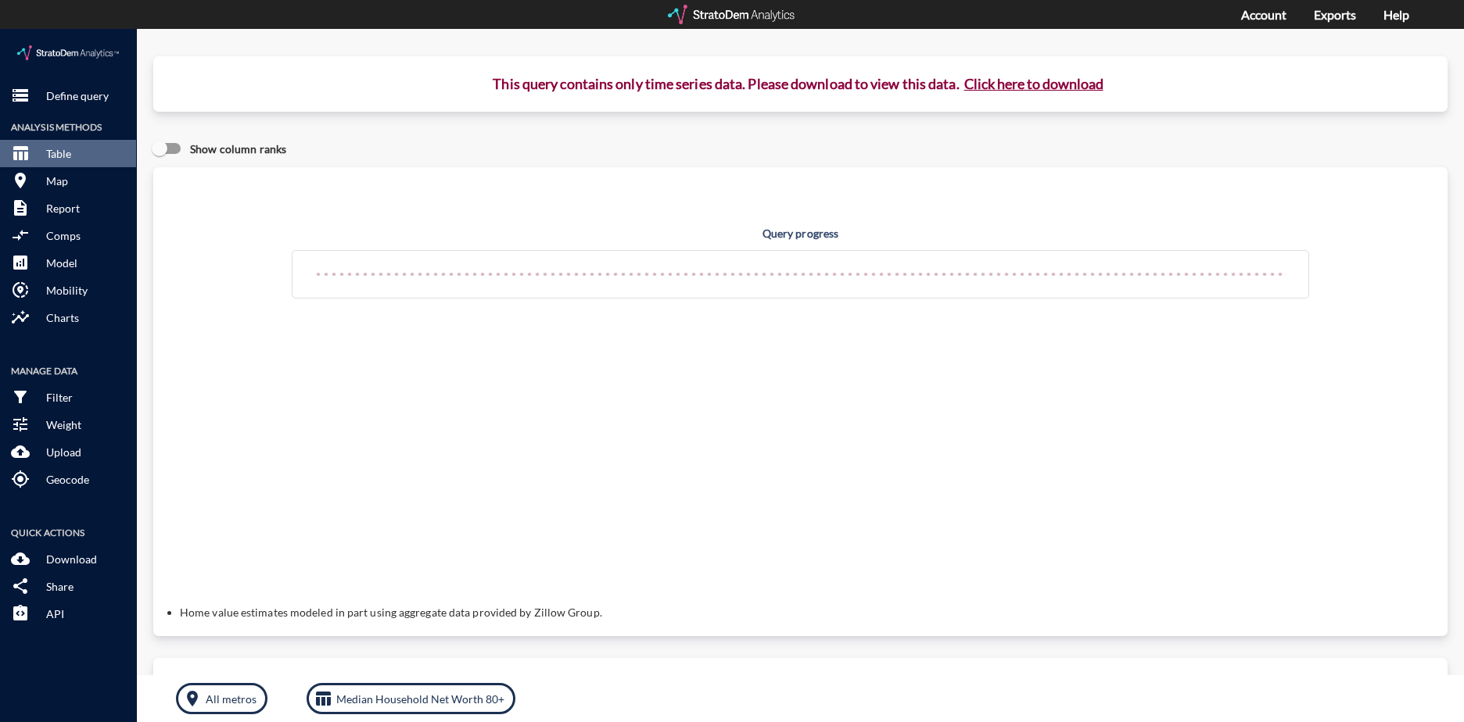
click button "Click here to download"
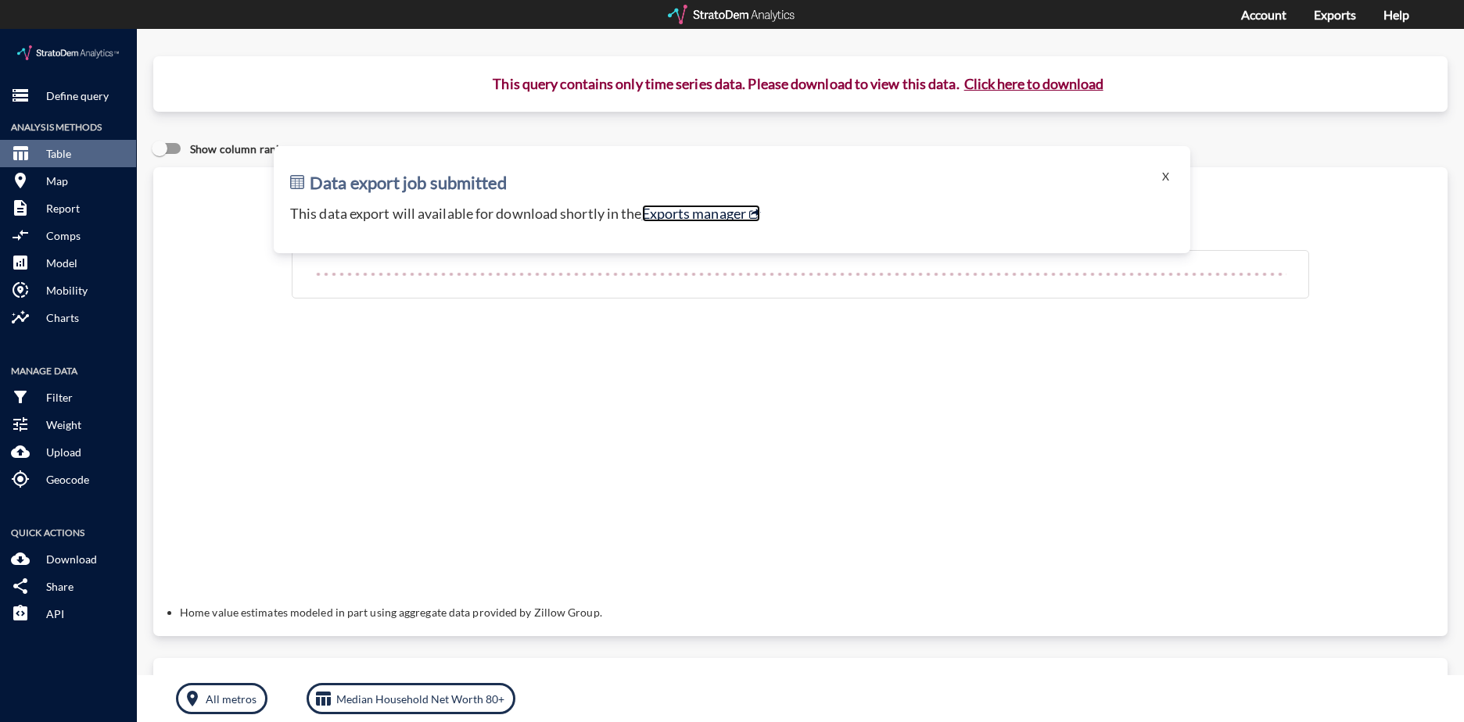
click link "Exports manager"
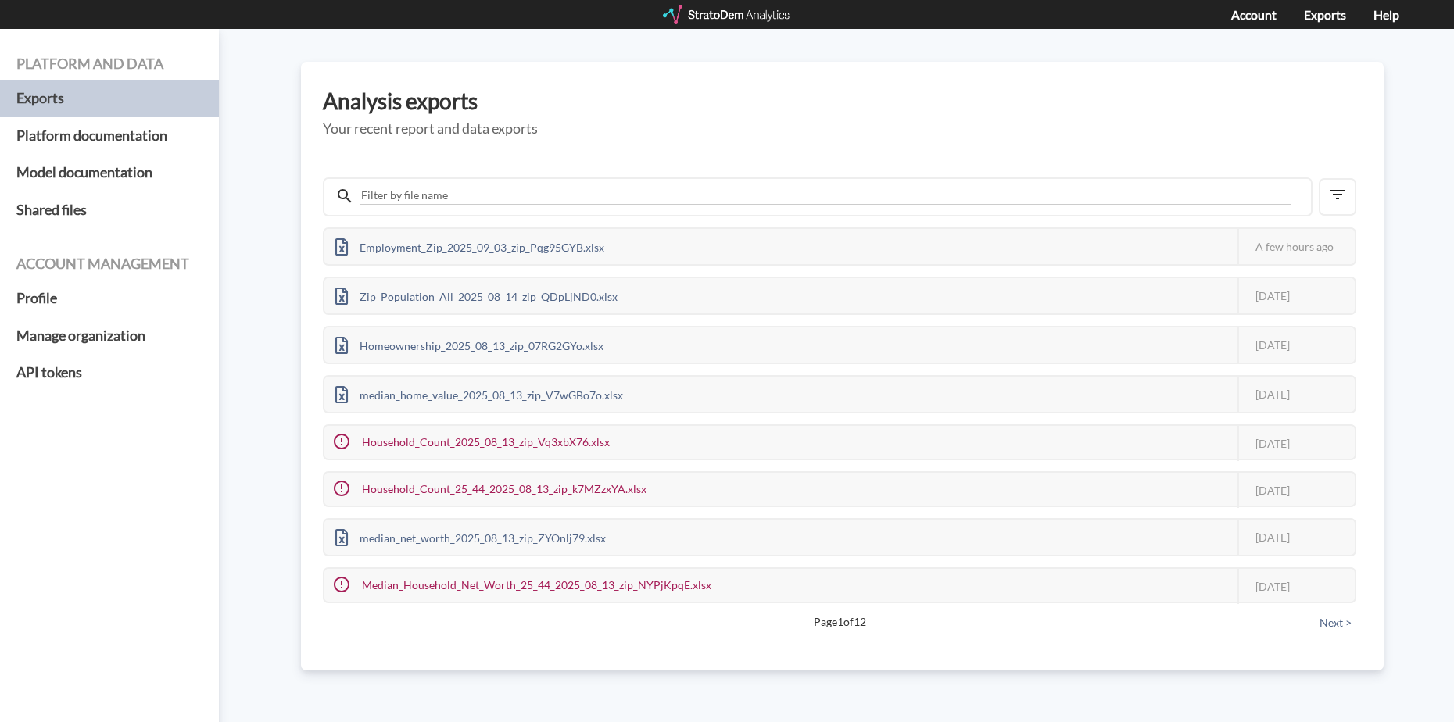
click at [970, 9] on div "Account Exports Help" at bounding box center [727, 14] width 1454 height 29
click at [708, 7] on div at bounding box center [727, 15] width 129 height 20
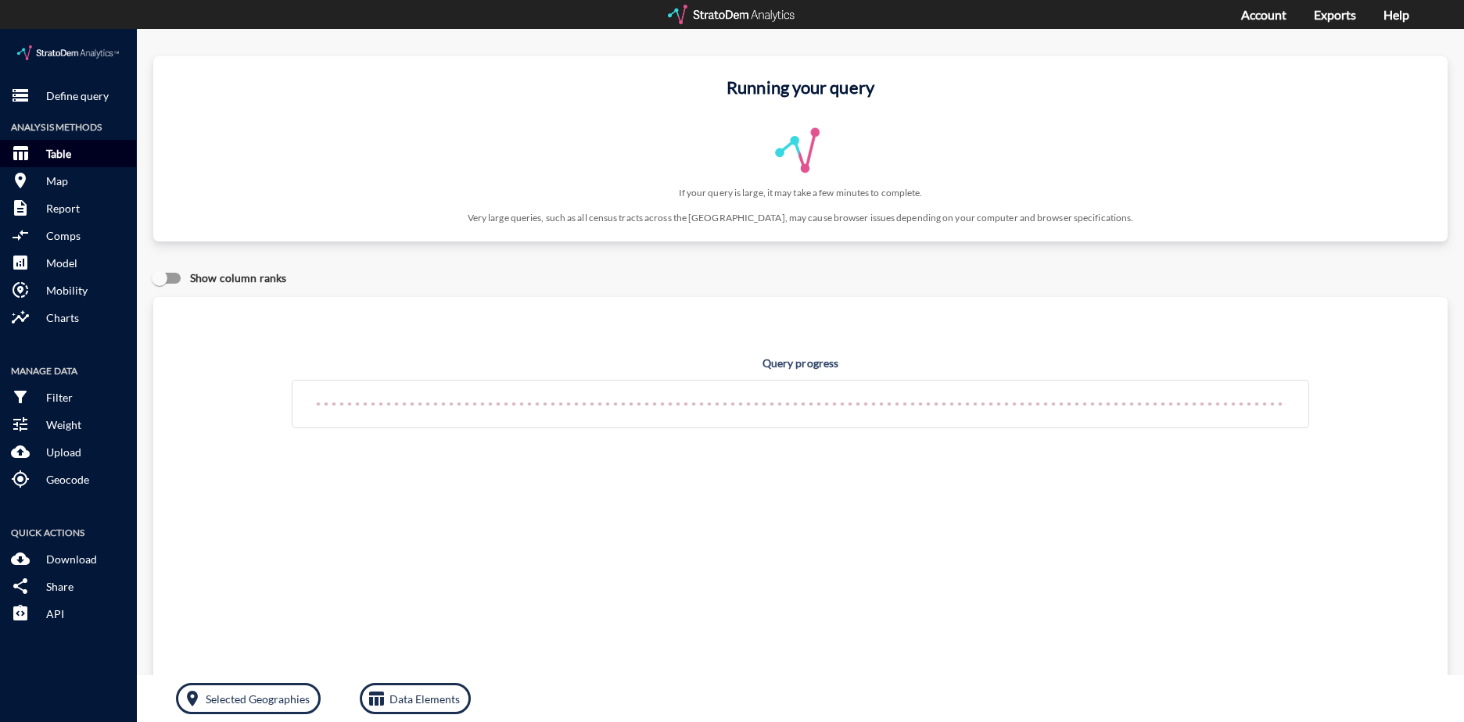
click p "Table"
click div "Query progress Home value estimates modeled in part using aggregate data provid…"
click img
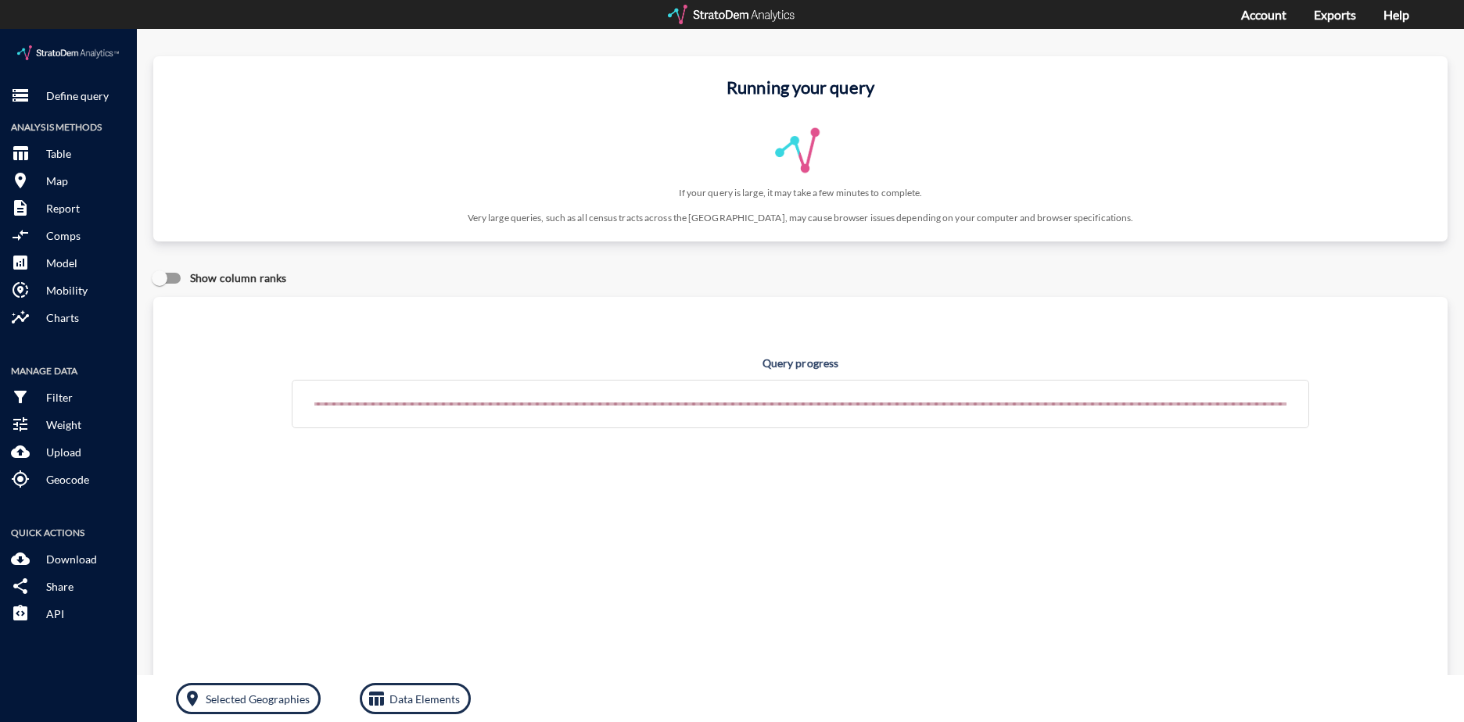
click div "Running your query If your query is large, it may take a few minutes to complet…"
click at [735, 16] on div at bounding box center [732, 15] width 129 height 20
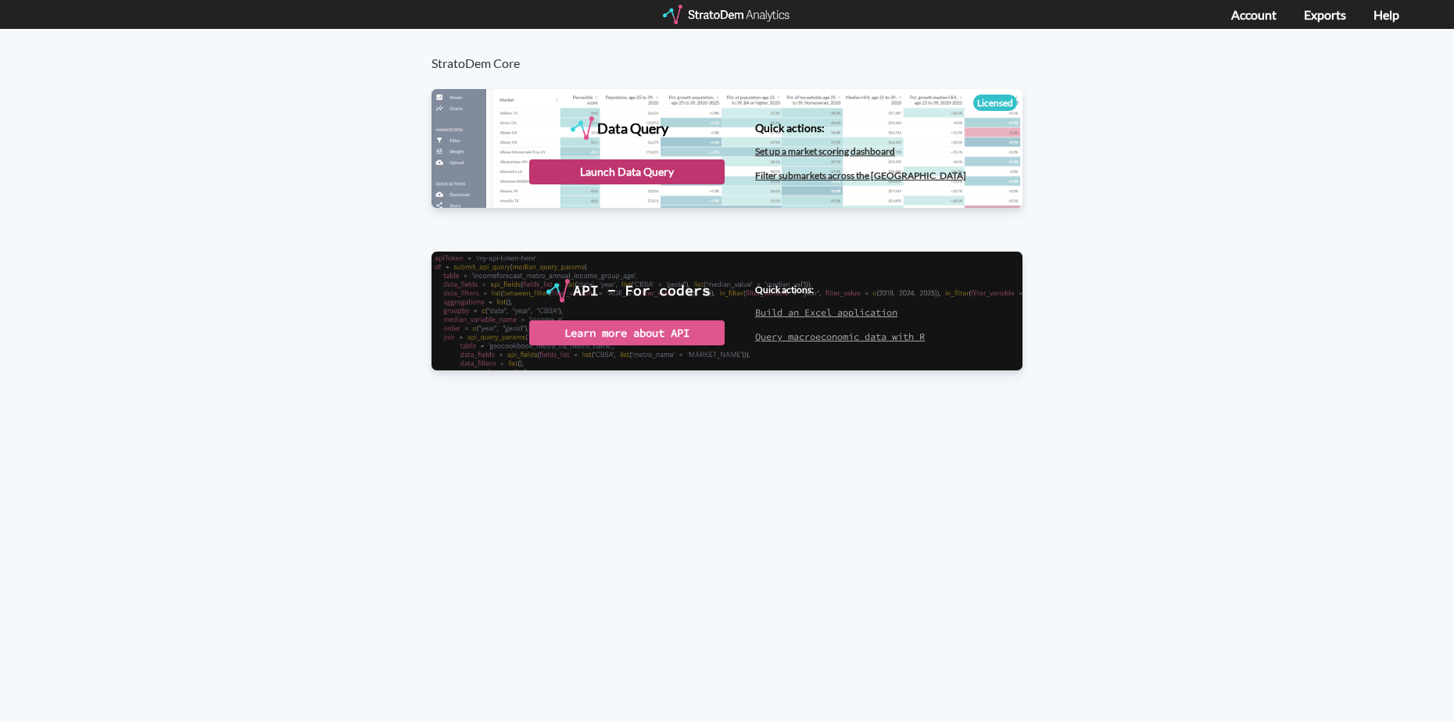
click at [634, 166] on div "Launch Data Query" at bounding box center [626, 172] width 195 height 25
